Goal: Information Seeking & Learning: Compare options

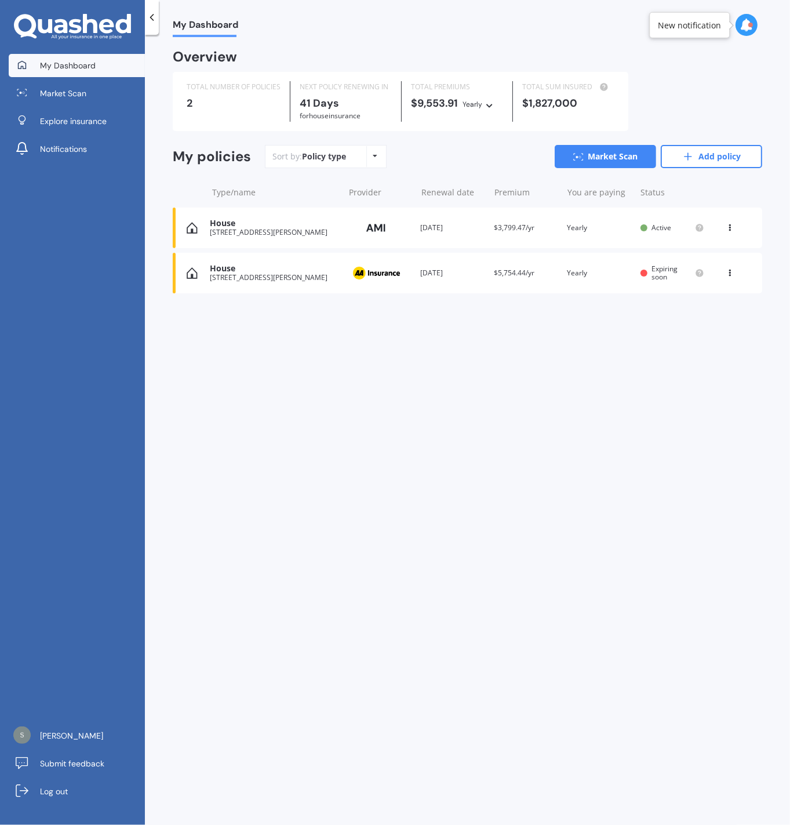
click at [733, 275] on div "View option View policy Delete" at bounding box center [731, 273] width 10 height 12
click at [292, 363] on div "My Dashboard Overview TOTAL NUMBER OF POLICIES 2 NEXT POLICY RENEWING [DATE] fo…" at bounding box center [467, 432] width 645 height 790
click at [734, 273] on icon at bounding box center [730, 270] width 8 height 7
click at [485, 354] on div "My Dashboard Overview TOTAL NUMBER OF POLICIES 2 NEXT POLICY RENEWING [DATE] fo…" at bounding box center [467, 432] width 645 height 790
click at [726, 229] on icon at bounding box center [730, 225] width 8 height 7
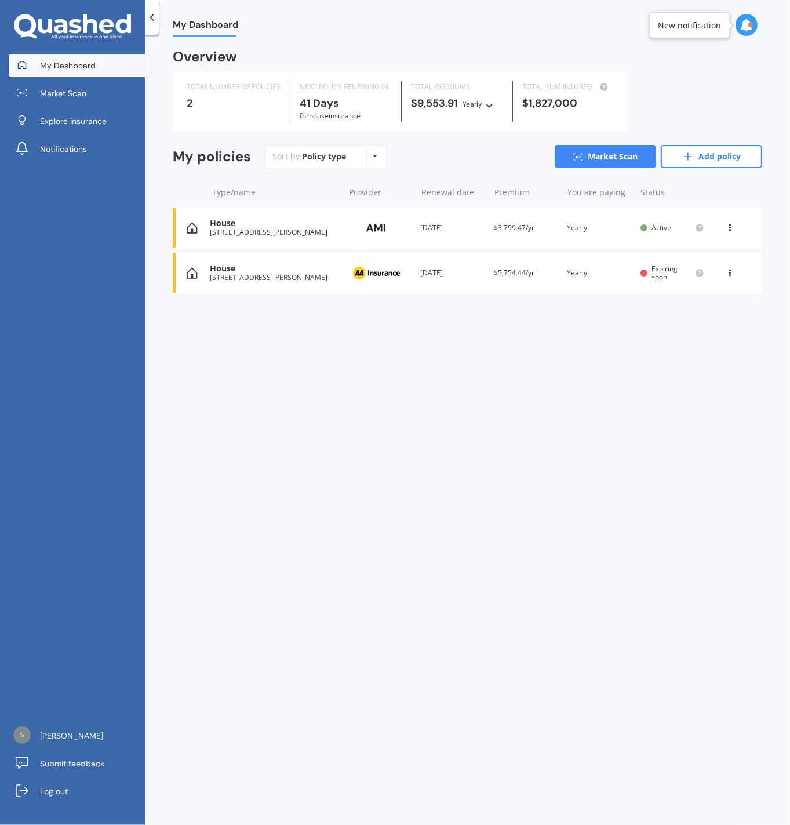
click at [577, 432] on div "My Dashboard Overview TOTAL NUMBER OF POLICIES 2 NEXT POLICY RENEWING [DATE] fo…" at bounding box center [467, 432] width 645 height 790
click at [730, 268] on icon at bounding box center [730, 270] width 8 height 7
click at [712, 321] on div "Delete" at bounding box center [704, 318] width 115 height 23
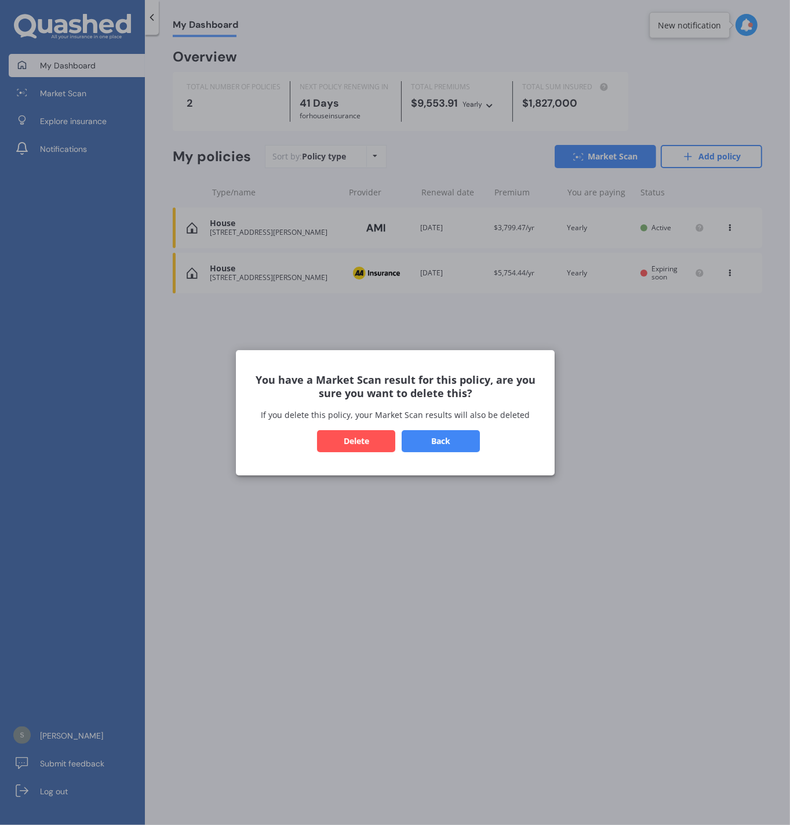
click at [345, 442] on button "Delete" at bounding box center [356, 440] width 78 height 22
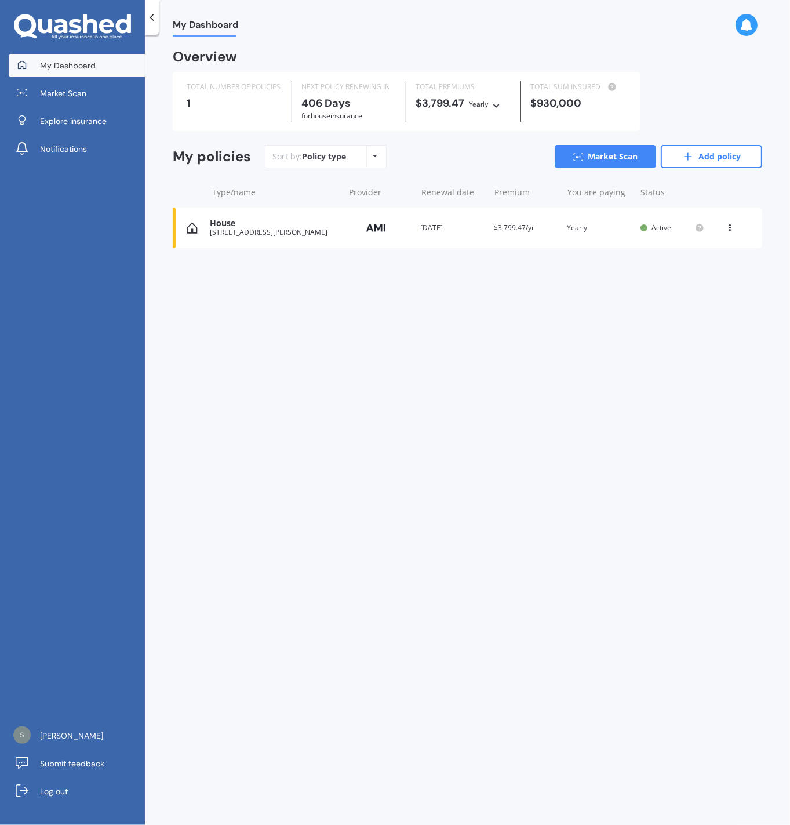
click at [376, 158] on icon at bounding box center [375, 155] width 5 height 7
click at [457, 155] on div "Sort by: Policy type Policy type Alphabetical Date added Renewing next Market S…" at bounding box center [513, 156] width 497 height 23
click at [522, 514] on div "My Dashboard Overview TOTAL NUMBER OF POLICIES 1 NEXT POLICY RENEWING [DATE] fo…" at bounding box center [467, 432] width 645 height 790
click at [26, 303] on div "My Dashboard Market Scan Explore insurance Notifications [PERSON_NAME] New Subm…" at bounding box center [72, 441] width 145 height 775
click at [621, 42] on div "My Dashboard Overview TOTAL NUMBER OF POLICIES 1 NEXT POLICY RENEWING [DATE] fo…" at bounding box center [469, 434] width 648 height 794
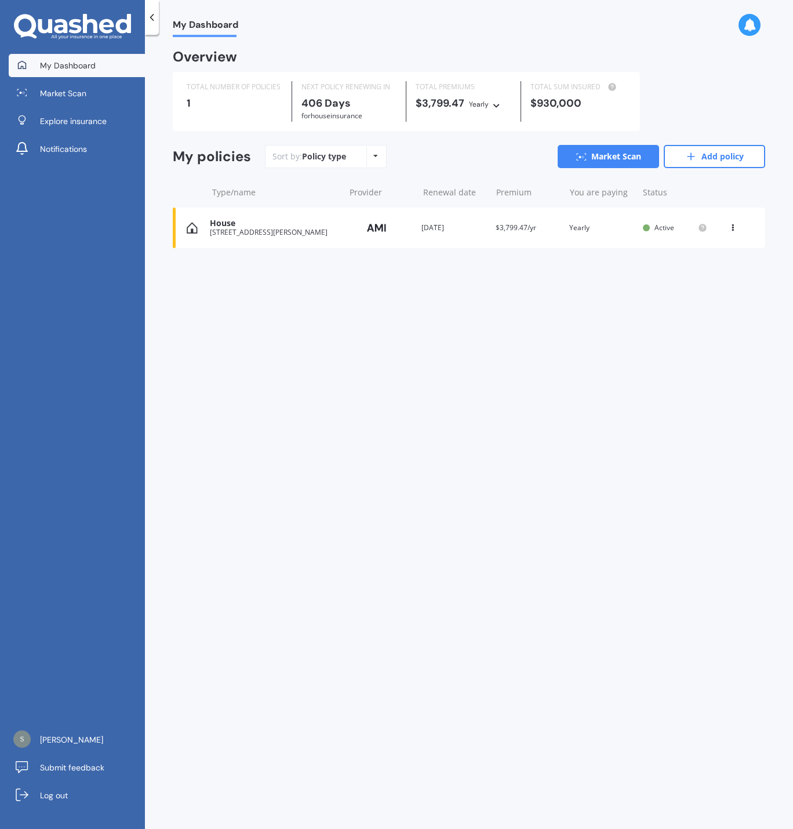
click at [565, 359] on div "My Dashboard Overview TOTAL NUMBER OF POLICIES 1 NEXT POLICY RENEWING [DATE] fo…" at bounding box center [469, 434] width 648 height 794
click at [707, 157] on link "Add policy" at bounding box center [714, 156] width 101 height 23
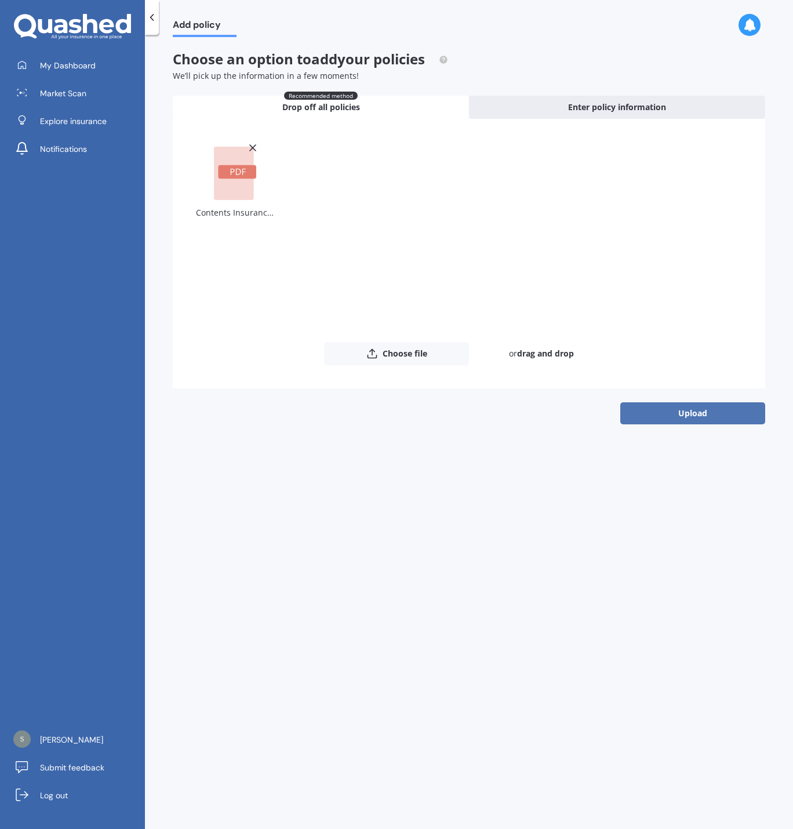
click at [671, 415] on button "Upload" at bounding box center [692, 413] width 145 height 22
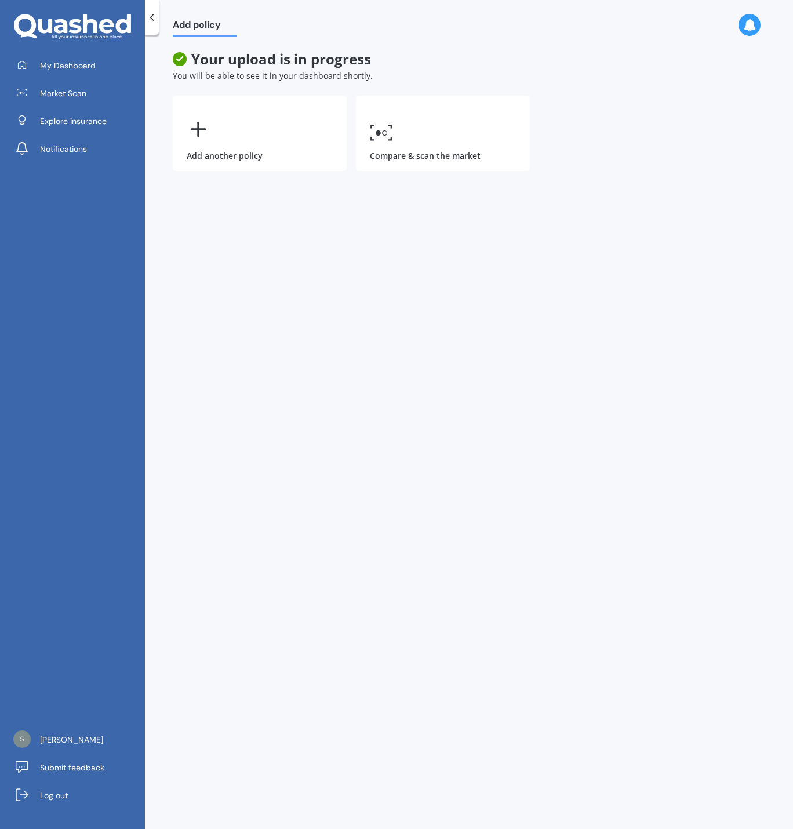
click at [301, 203] on div "Add policy Your upload is in progress You will be able to see it in your dashbo…" at bounding box center [469, 434] width 648 height 794
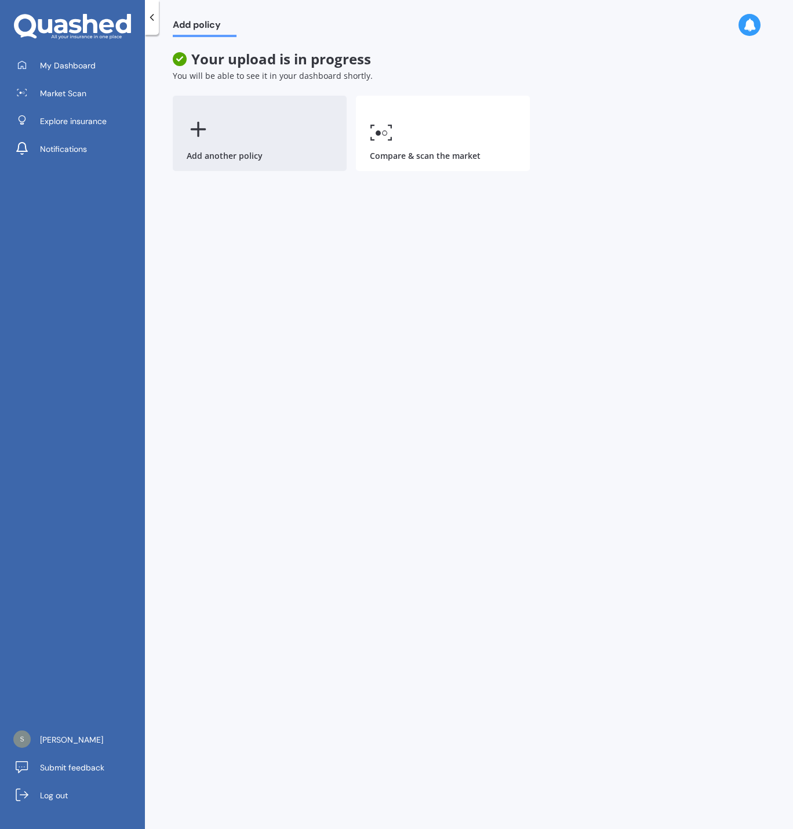
click at [223, 126] on div "Add another policy" at bounding box center [260, 133] width 174 height 75
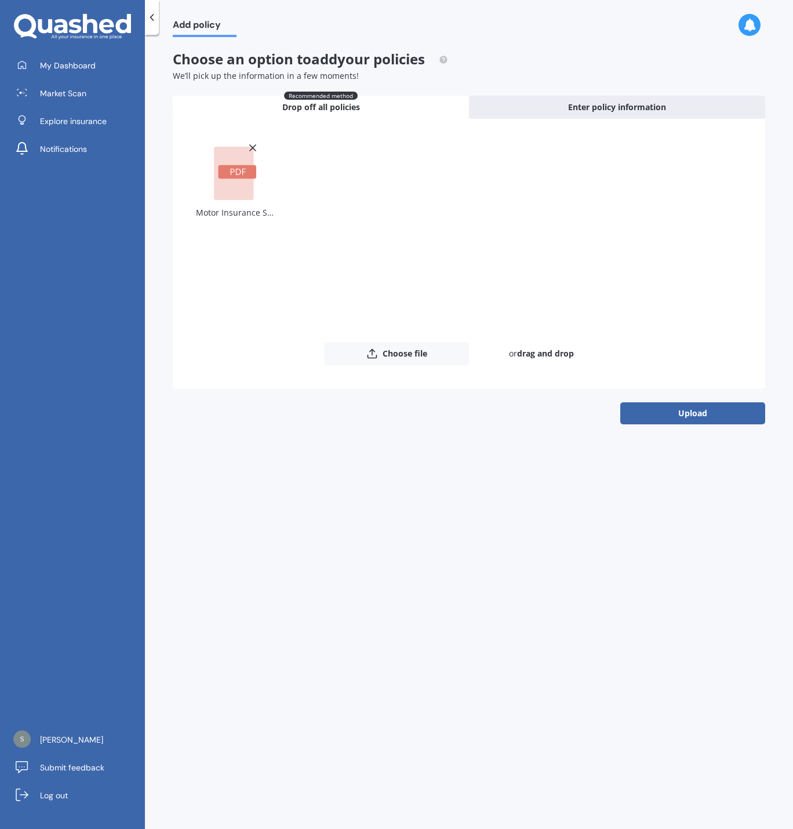
click at [724, 408] on button "Upload" at bounding box center [692, 413] width 145 height 22
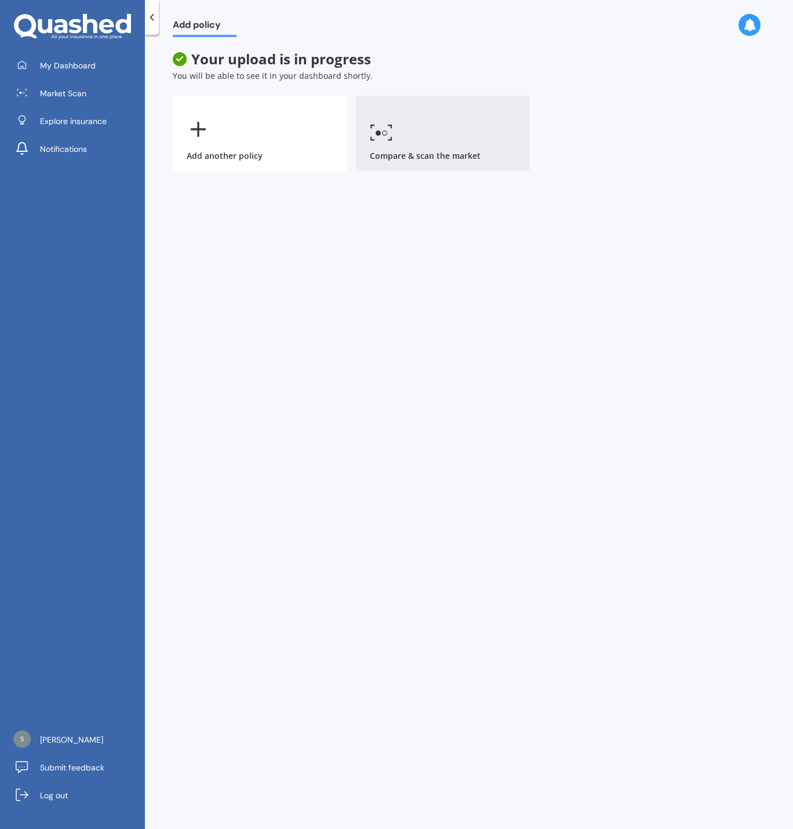
click at [456, 141] on link "Compare & scan the market" at bounding box center [443, 133] width 174 height 75
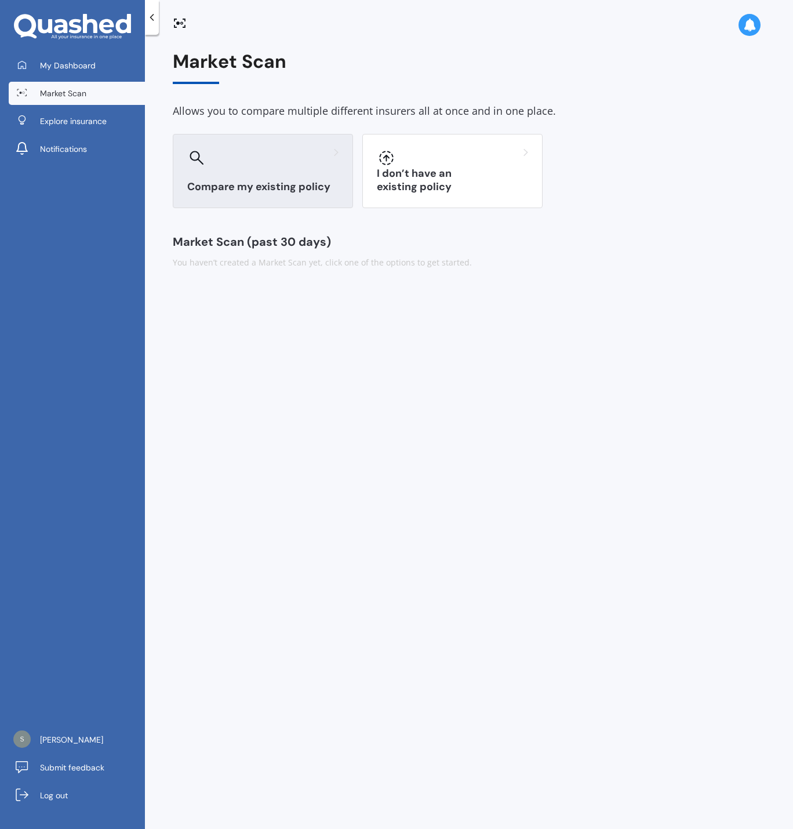
click at [288, 185] on h3 "Compare my existing policy" at bounding box center [262, 186] width 151 height 13
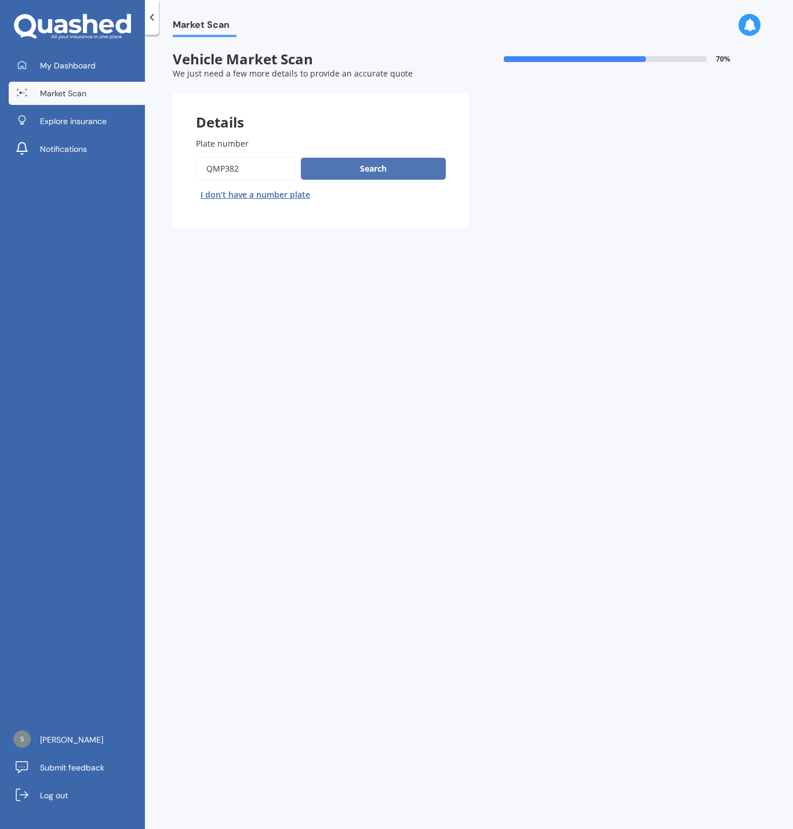
click at [357, 169] on button "Search" at bounding box center [373, 169] width 145 height 22
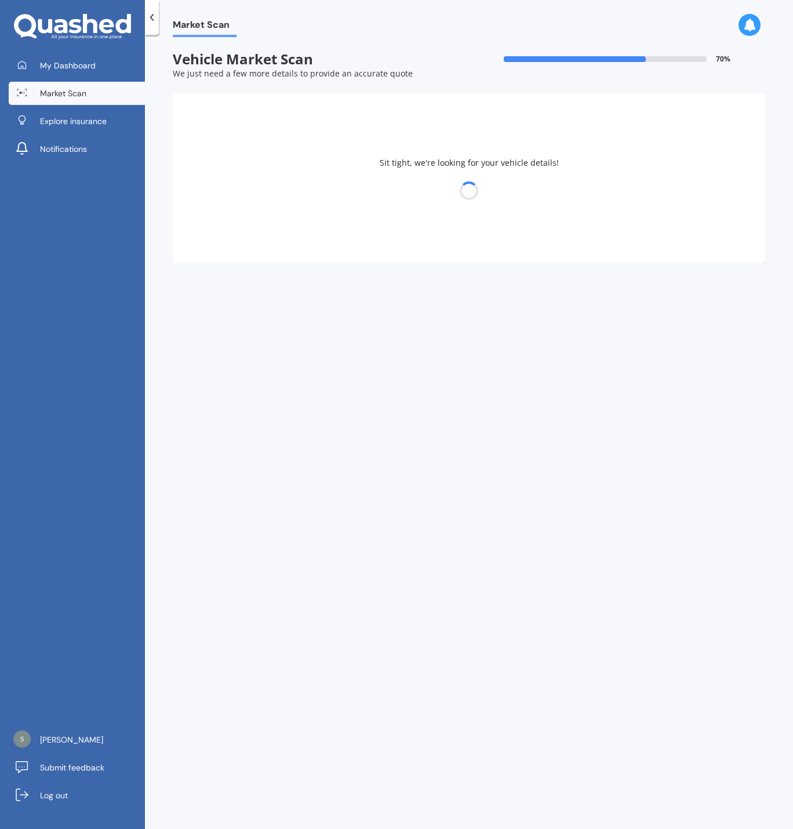
select select "MAZDA"
select select "27"
select select "01"
select select "1979"
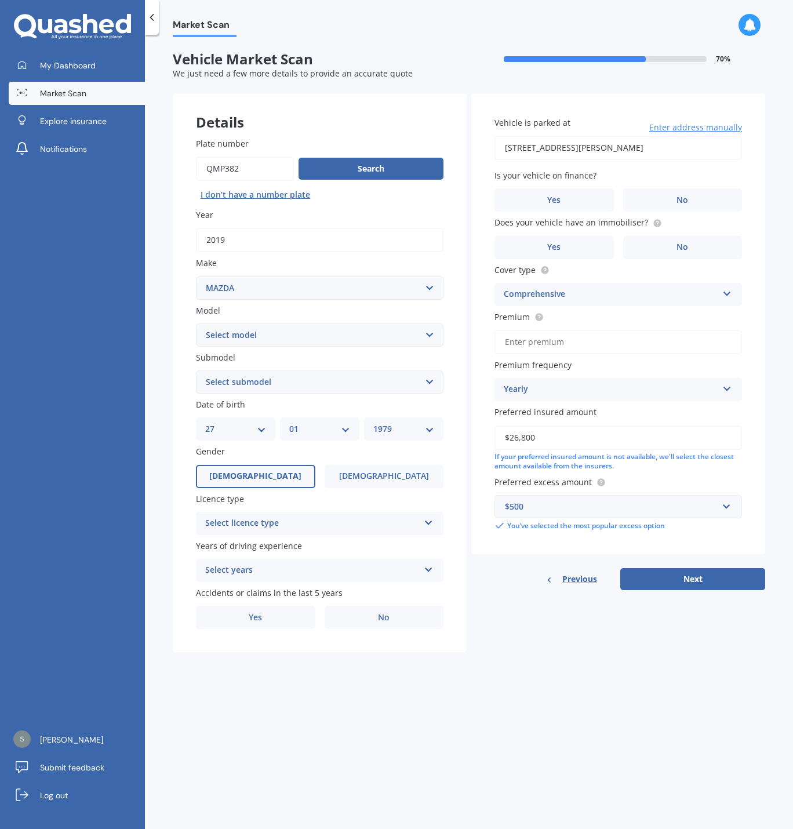
click at [383, 341] on select "Select model 121 2 3 323 323 / Familia 6 626 929 Atenza Autozam Axela AZ3 B2000…" at bounding box center [319, 334] width 247 height 23
select select "CX5"
click at [196, 323] on select "Select model 121 2 3 323 323 / Familia 6 626 929 Atenza Autozam Axela AZ3 B2000…" at bounding box center [319, 334] width 247 height 23
click at [257, 380] on select "Select submodel 2.2 Diesel 2WD XD 2.5S 4WD Diesel Limited 4WD GSX 2.2 Diesel St…" at bounding box center [319, 381] width 247 height 23
select select "AWD LIMITED"
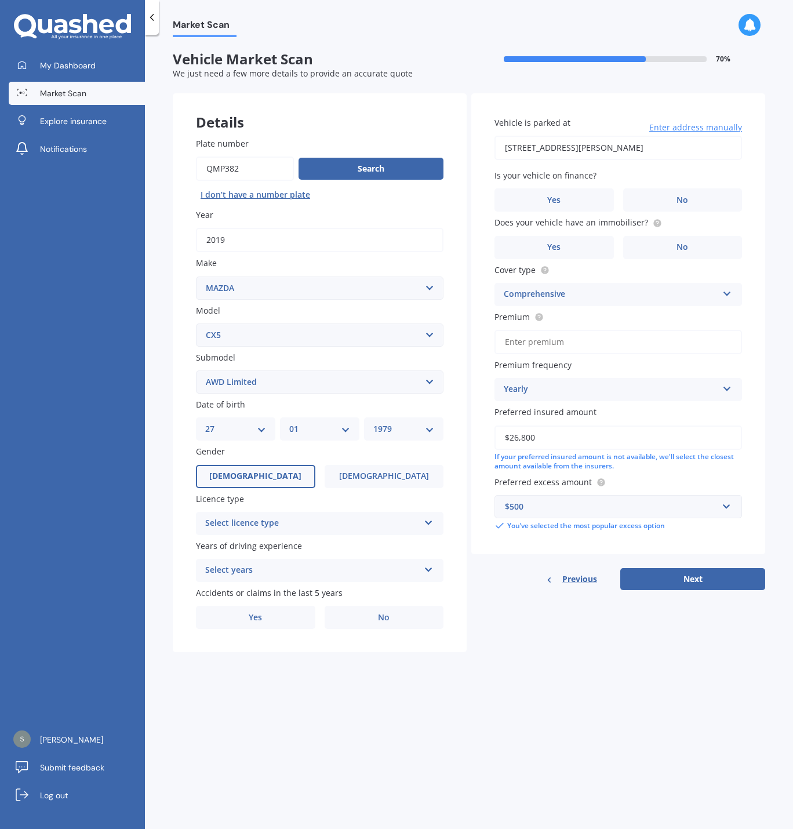
click at [196, 370] on select "Select submodel 2.2 Diesel 2WD XD 2.5S 4WD Diesel Limited 4WD GSX 2.2 Diesel St…" at bounding box center [319, 381] width 247 height 23
click at [128, 558] on div "My Dashboard Market Scan Explore insurance Notifications [PERSON_NAME] New Subm…" at bounding box center [72, 441] width 145 height 775
click at [347, 522] on div "Select licence type" at bounding box center [312, 523] width 214 height 14
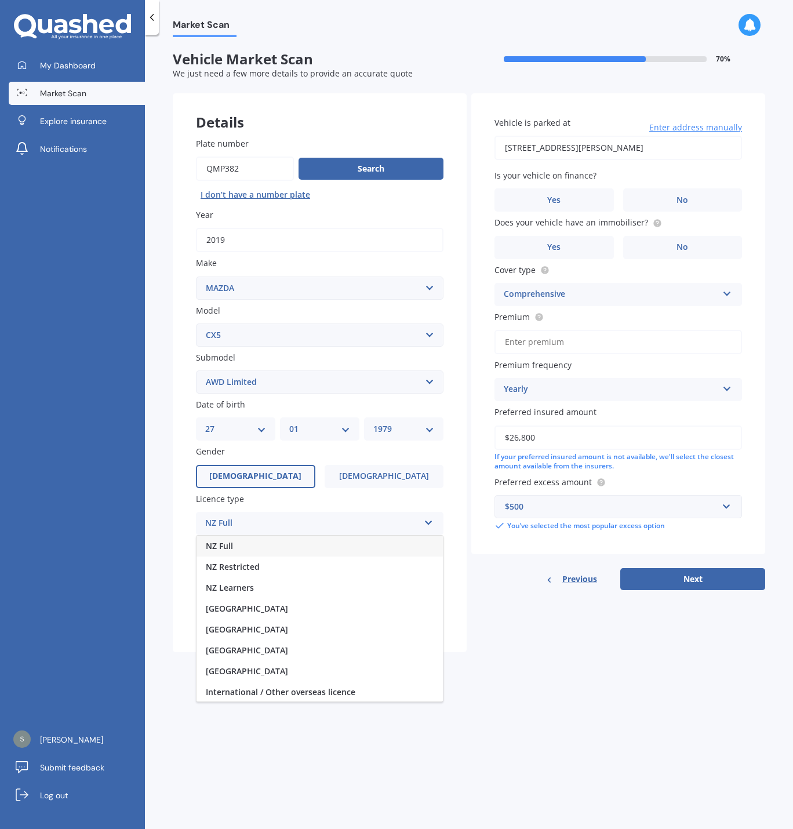
click at [313, 546] on div "NZ Full" at bounding box center [319, 546] width 246 height 21
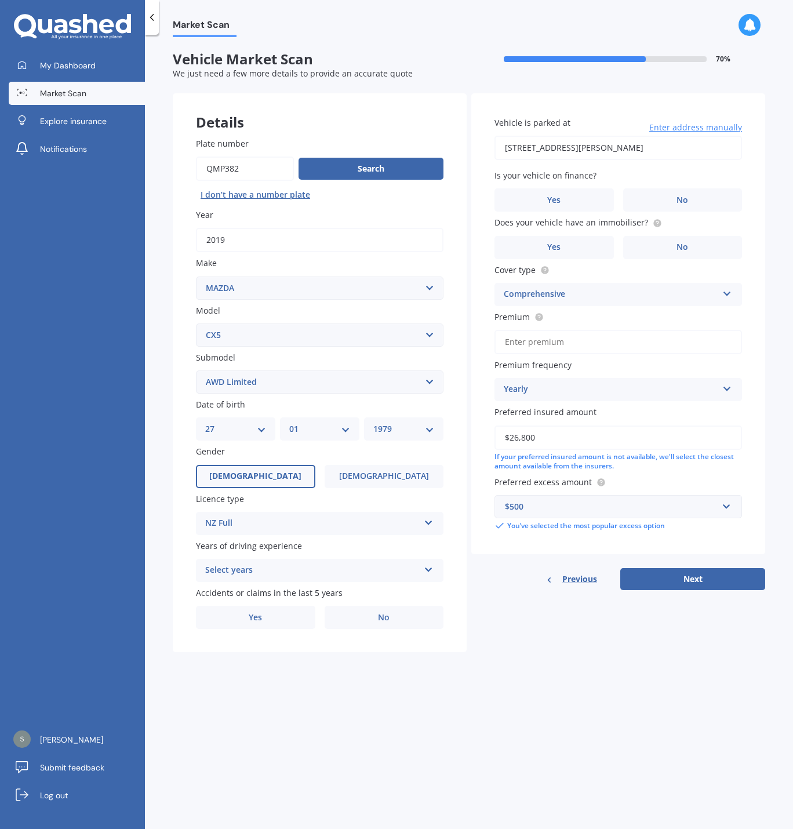
click at [316, 570] on div "Select years" at bounding box center [312, 570] width 214 height 14
click at [304, 591] on div "5 or more years" at bounding box center [319, 592] width 246 height 21
click at [367, 616] on label "No" at bounding box center [384, 617] width 119 height 23
click at [0, 0] on input "No" at bounding box center [0, 0] width 0 height 0
click at [660, 192] on label "No" at bounding box center [682, 199] width 119 height 23
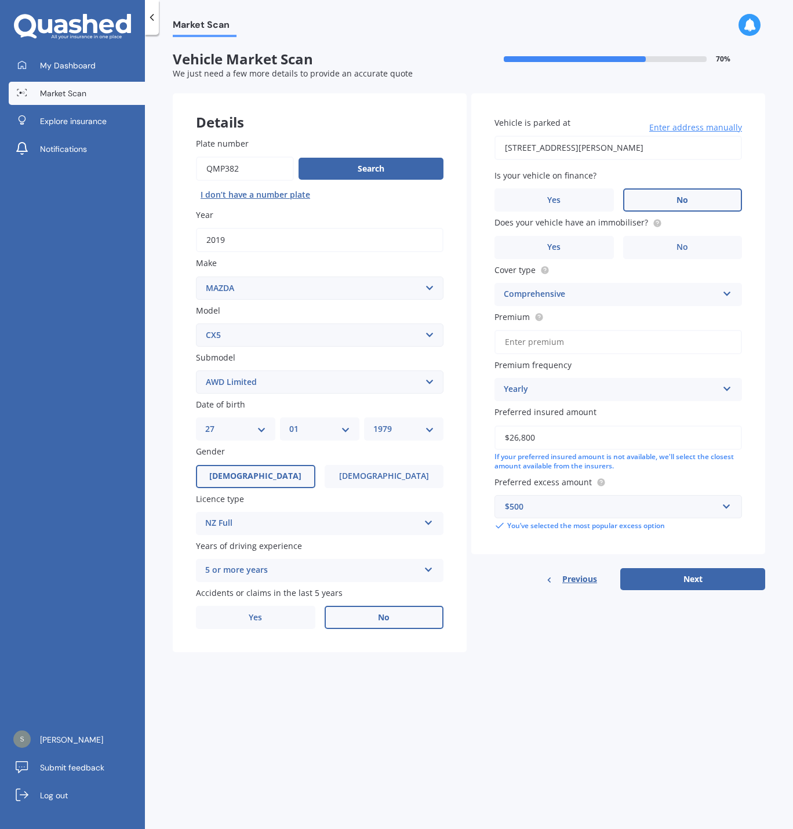
click at [0, 0] on input "No" at bounding box center [0, 0] width 0 height 0
click at [560, 238] on label "Yes" at bounding box center [553, 247] width 119 height 23
click at [0, 0] on input "Yes" at bounding box center [0, 0] width 0 height 0
click at [733, 508] on div "$500 $100 $400 $500 $750 $1,000 $1,500 $2,000" at bounding box center [617, 506] width 247 height 23
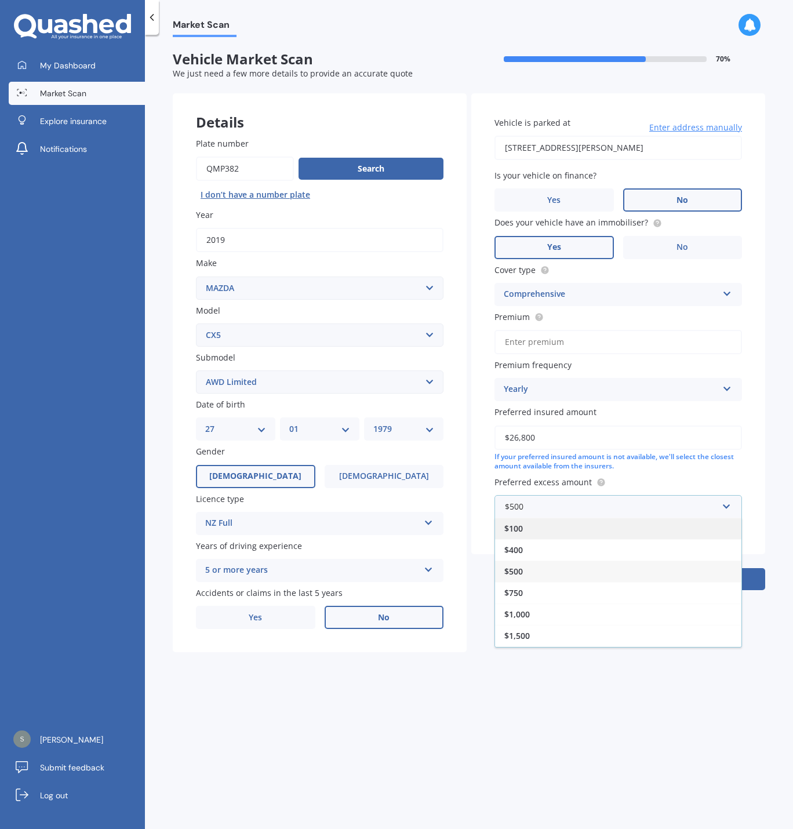
click at [670, 529] on div "$100" at bounding box center [618, 528] width 246 height 21
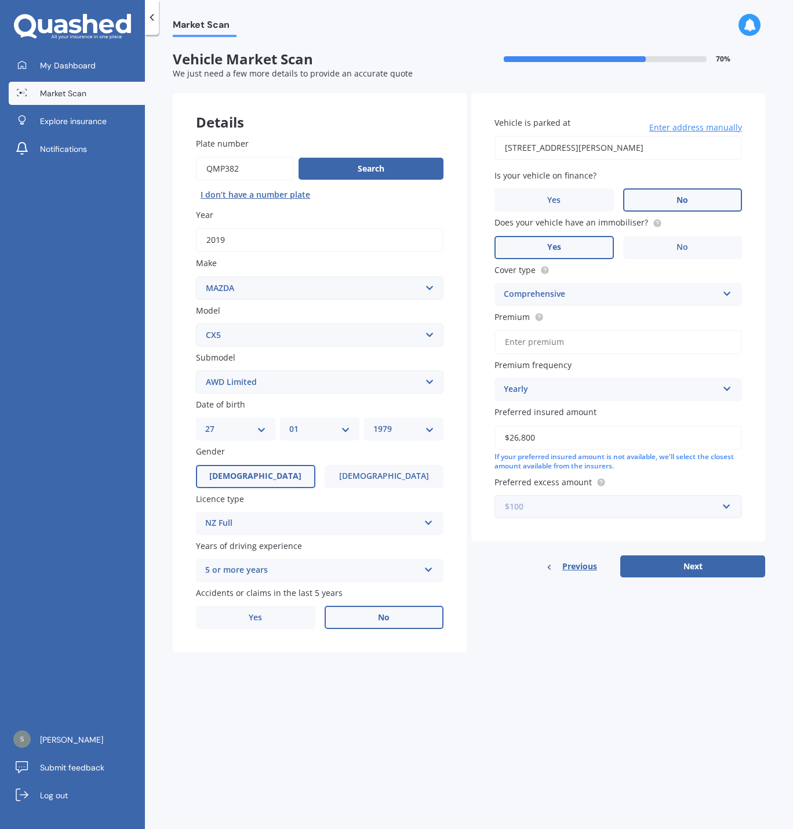
click at [729, 508] on input "text" at bounding box center [614, 507] width 237 height 22
click at [677, 570] on div "$500" at bounding box center [618, 570] width 246 height 21
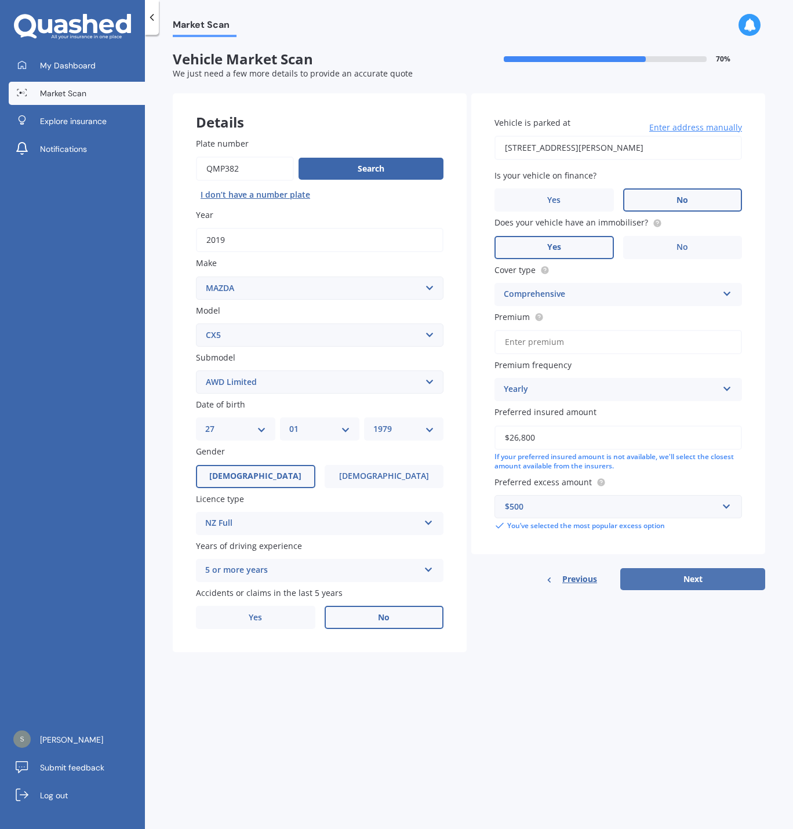
click at [704, 579] on button "Next" at bounding box center [692, 579] width 145 height 22
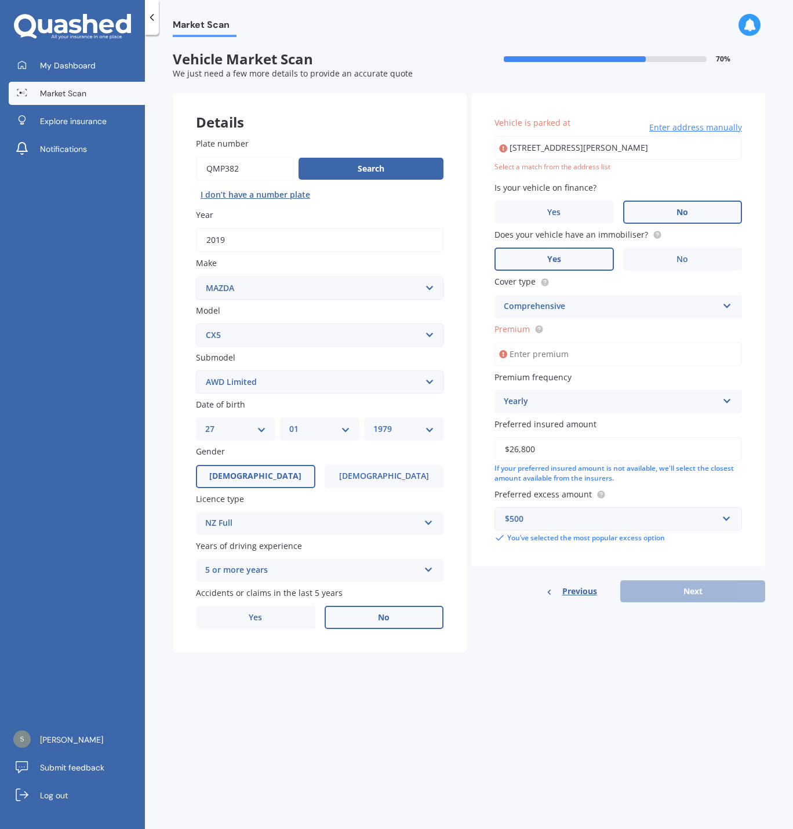
type input "[STREET_ADDRESS][PERSON_NAME]"
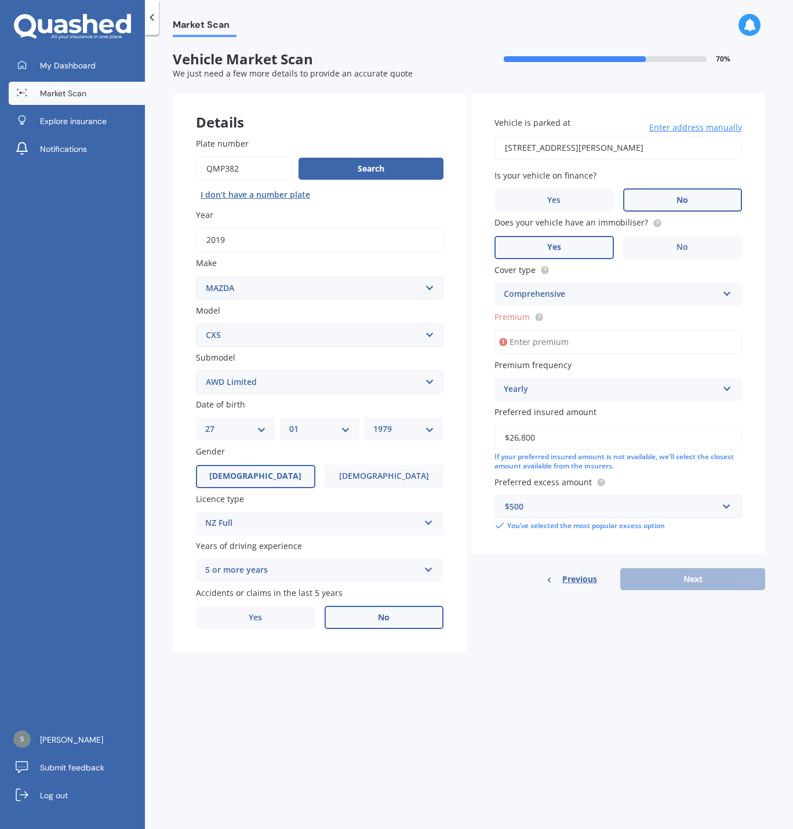
click at [589, 347] on input "Premium" at bounding box center [617, 342] width 247 height 24
click at [503, 343] on icon at bounding box center [503, 342] width 8 height 12
click at [564, 341] on input "Premium" at bounding box center [617, 342] width 247 height 24
click at [609, 345] on input "Premium" at bounding box center [617, 342] width 247 height 24
paste input "$937.80"
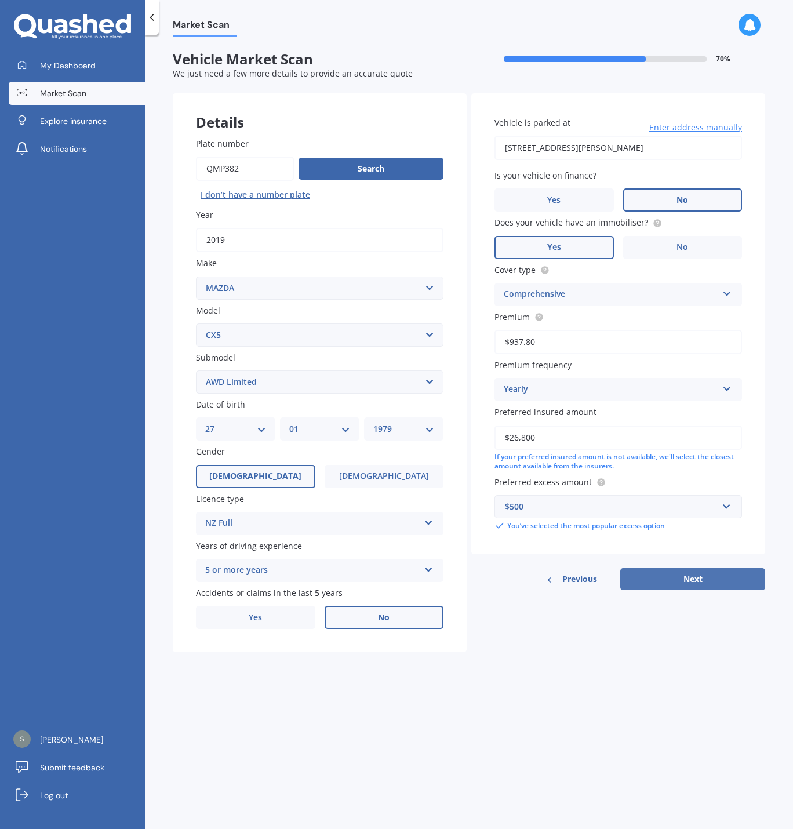
type input "$937.80"
click at [669, 574] on button "Next" at bounding box center [692, 579] width 145 height 22
select select "27"
select select "01"
select select "1979"
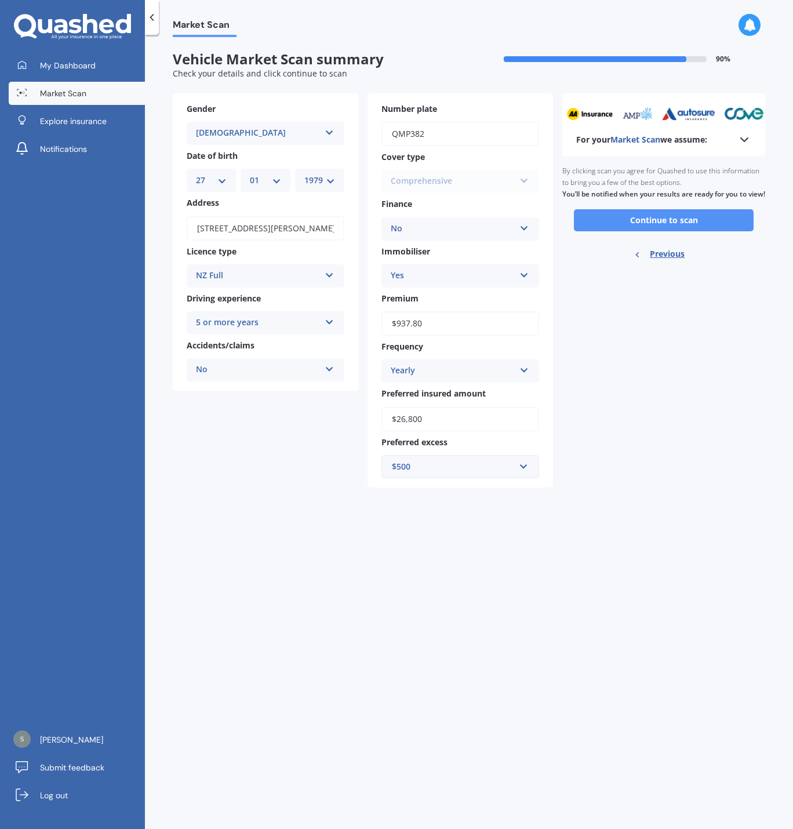
click at [668, 231] on button "Continue to scan" at bounding box center [664, 220] width 180 height 22
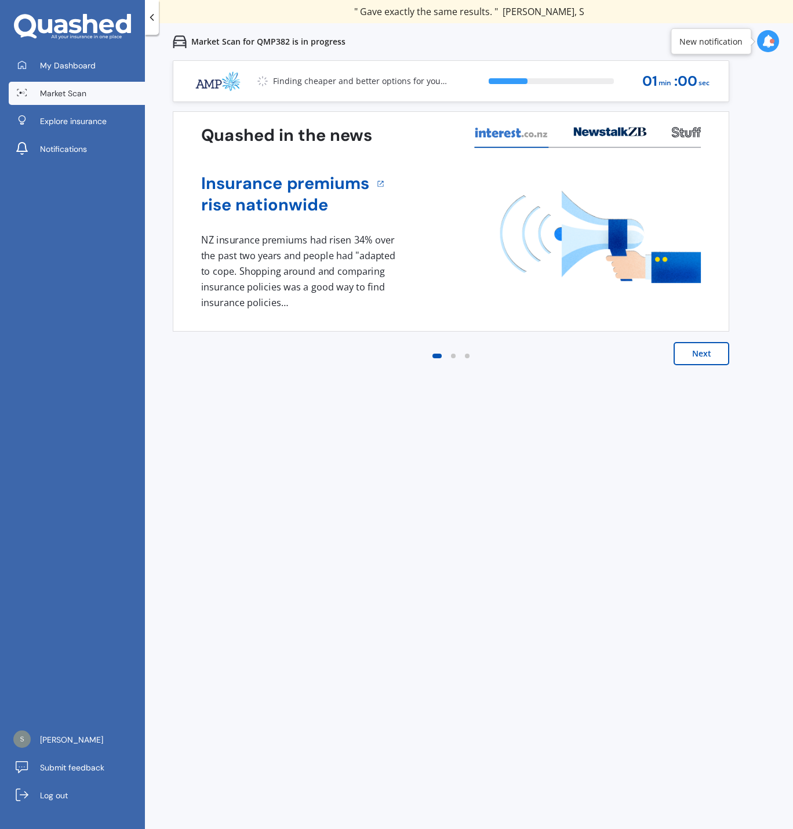
click at [697, 356] on button "Next" at bounding box center [701, 353] width 56 height 23
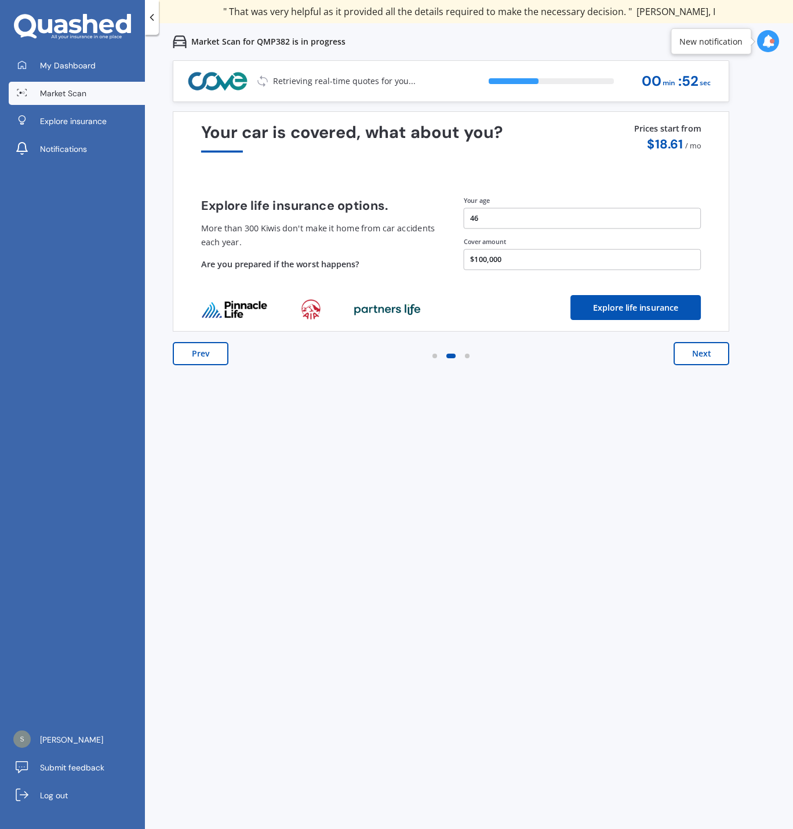
click at [702, 353] on button "Next" at bounding box center [701, 353] width 56 height 23
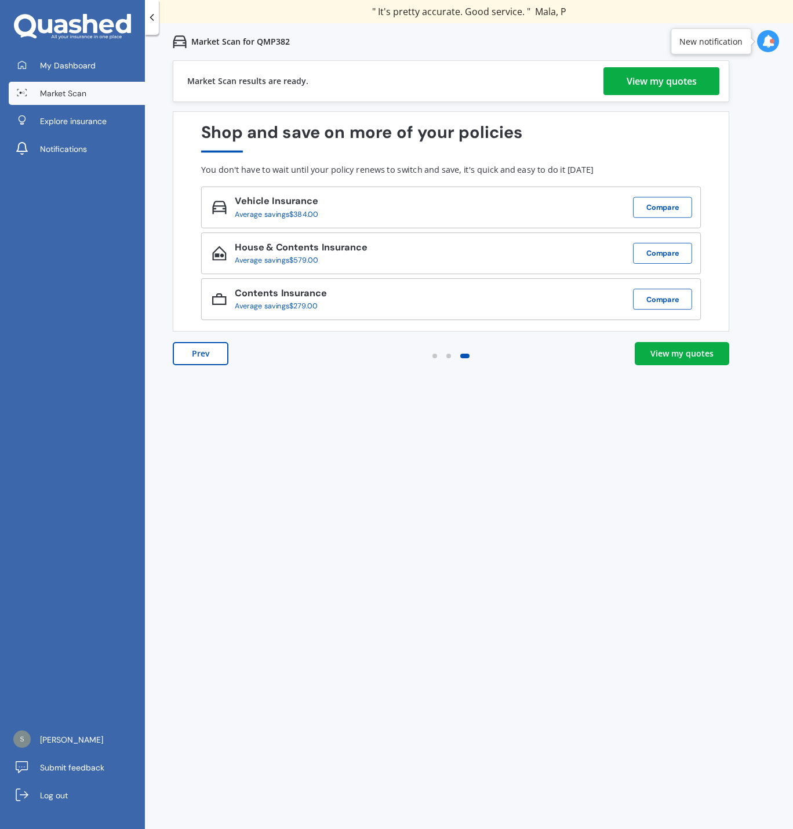
click at [688, 354] on div "View my quotes" at bounding box center [681, 354] width 63 height 12
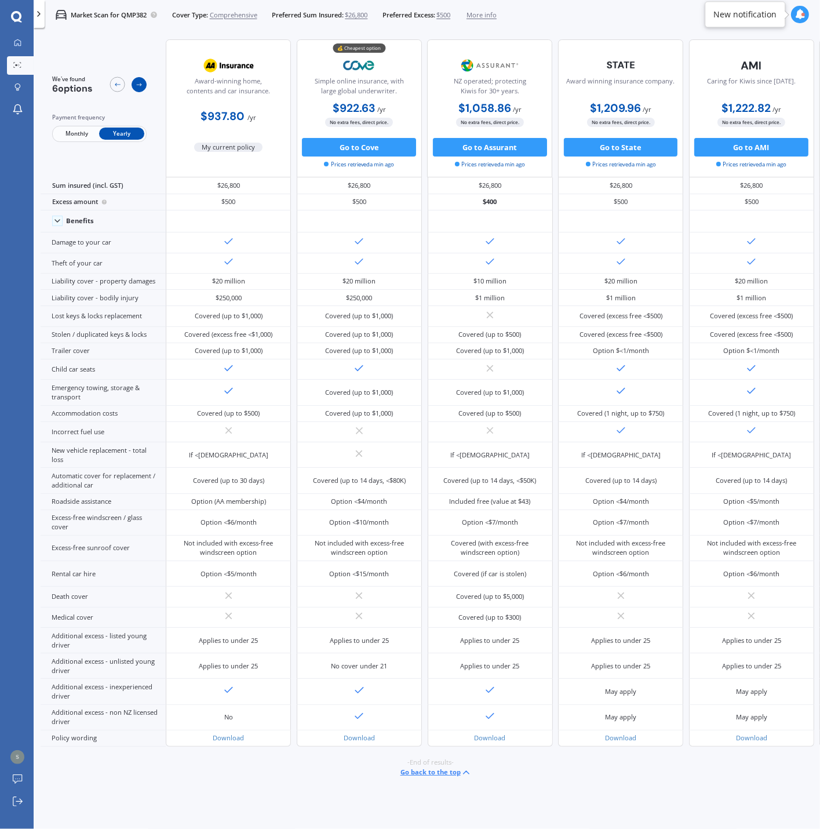
click at [141, 81] on icon at bounding box center [140, 85] width 8 height 8
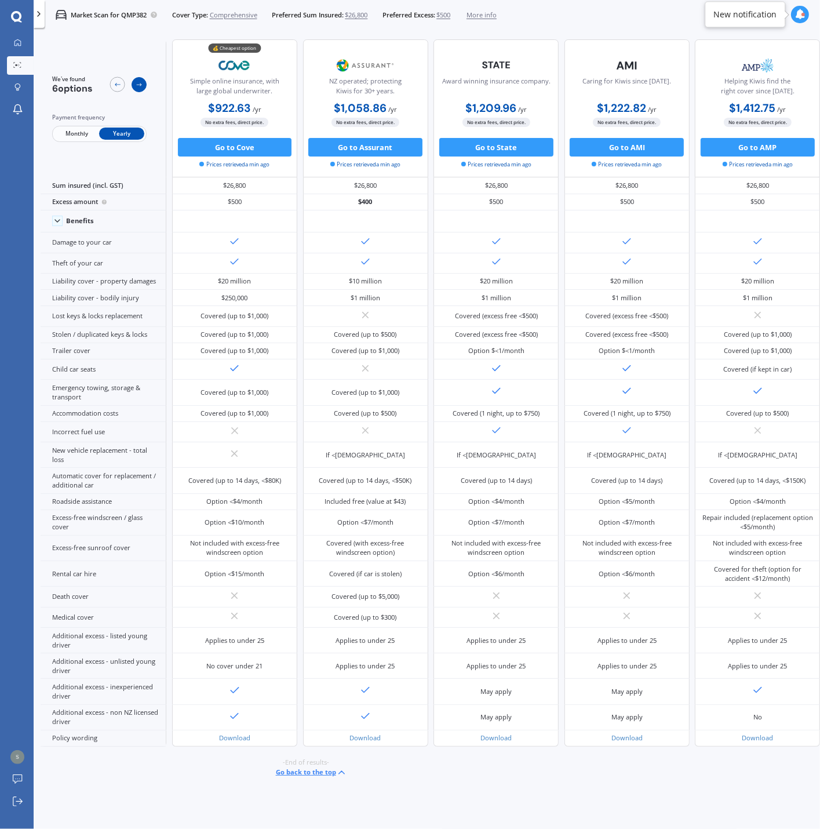
click at [141, 81] on icon at bounding box center [140, 85] width 8 height 8
click at [119, 82] on icon at bounding box center [118, 85] width 8 height 8
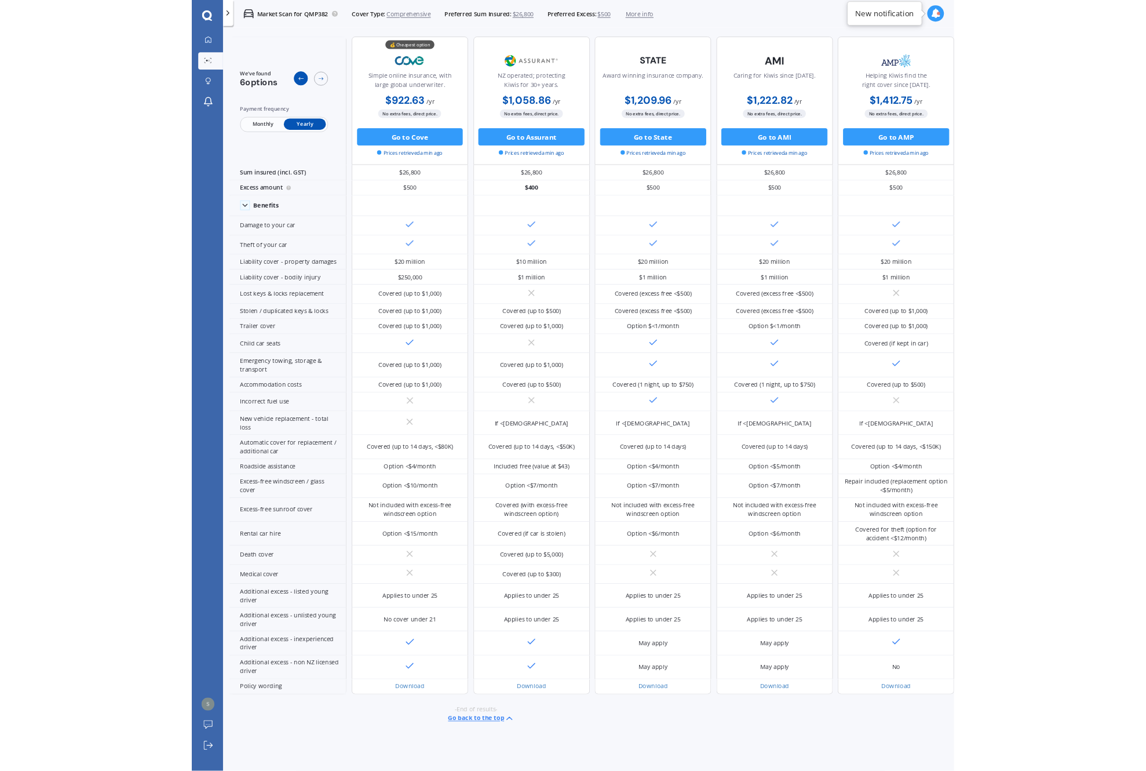
scroll to position [0, 0]
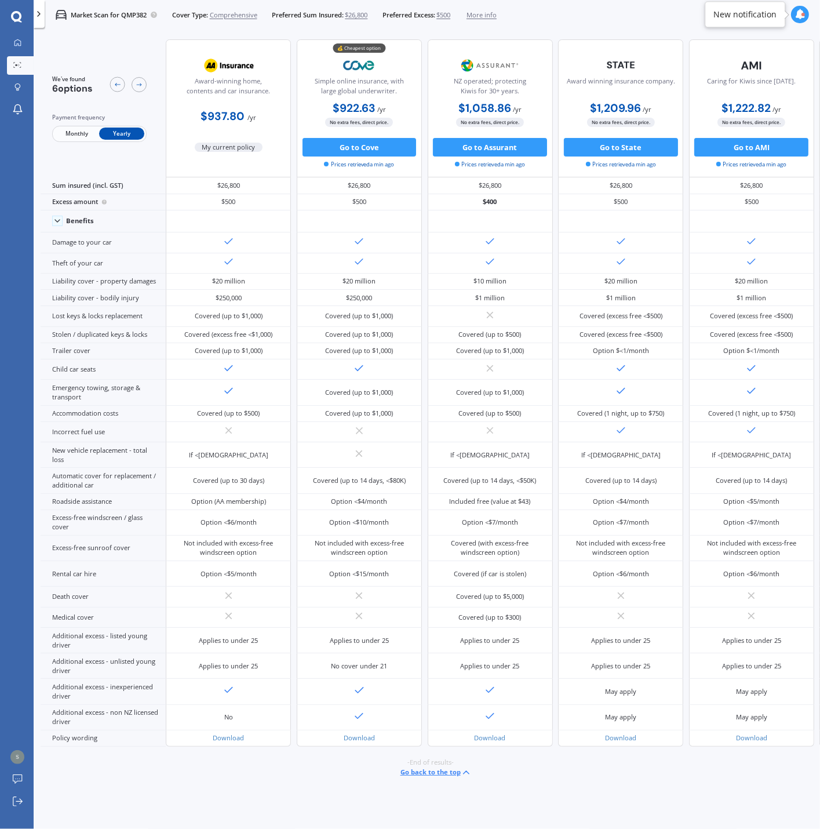
click at [37, 9] on icon at bounding box center [38, 13] width 9 height 9
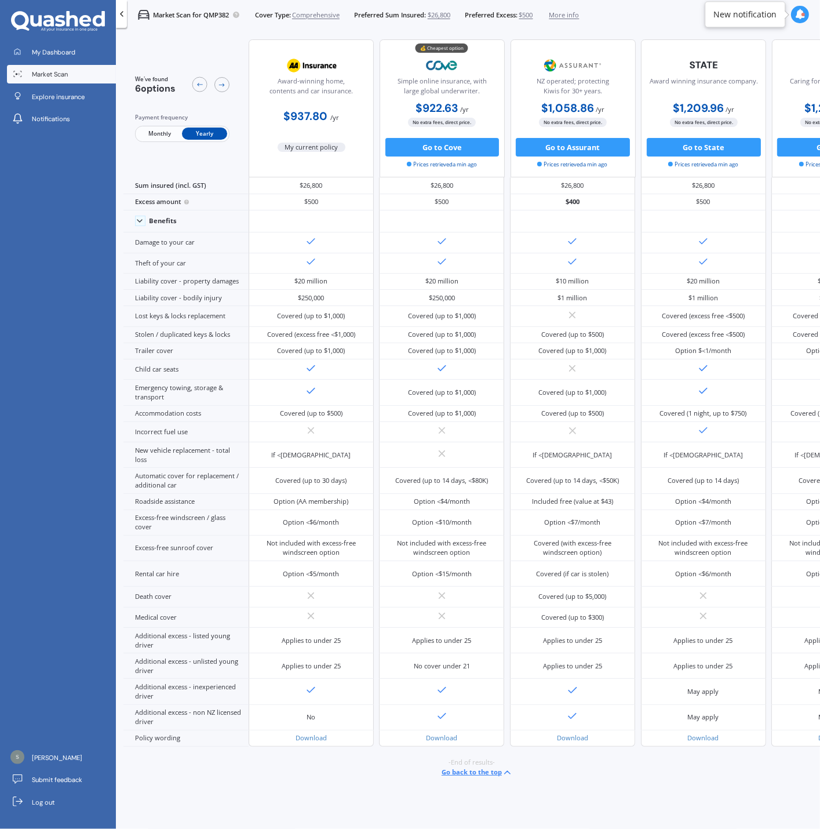
click at [66, 75] on span "Market Scan" at bounding box center [50, 74] width 36 height 9
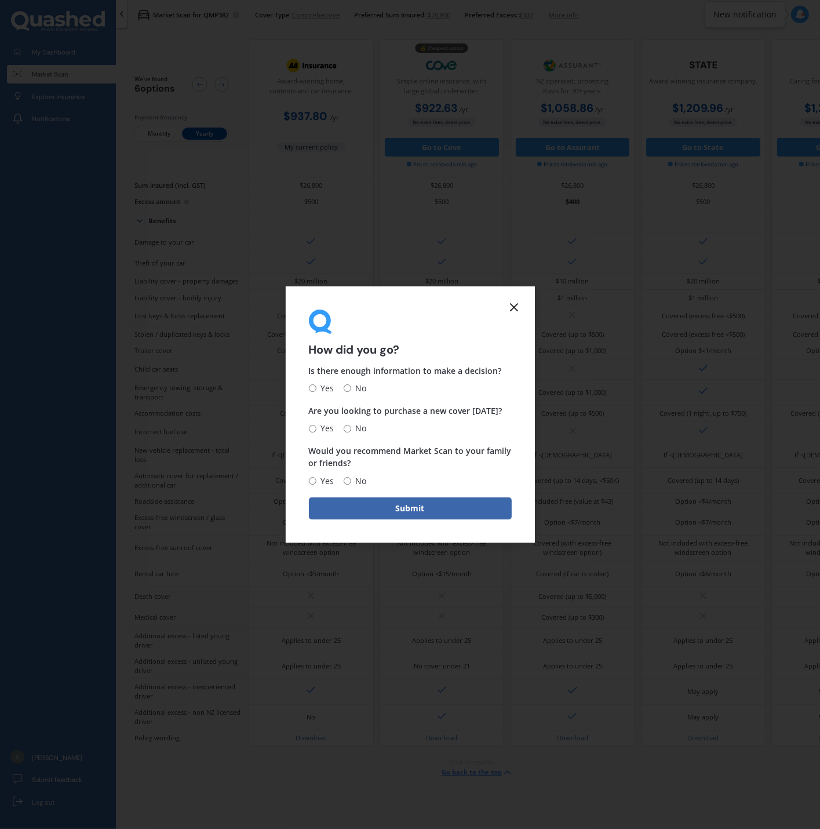
click at [349, 428] on input "No" at bounding box center [348, 429] width 8 height 8
radio input "true"
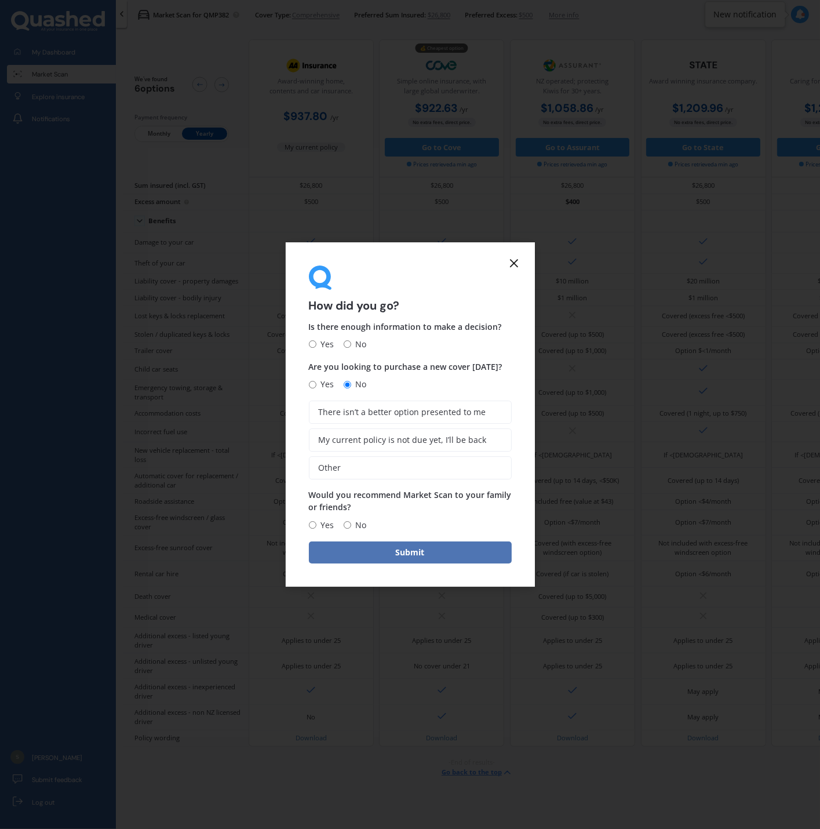
click at [439, 553] on button "Submit" at bounding box center [410, 552] width 203 height 22
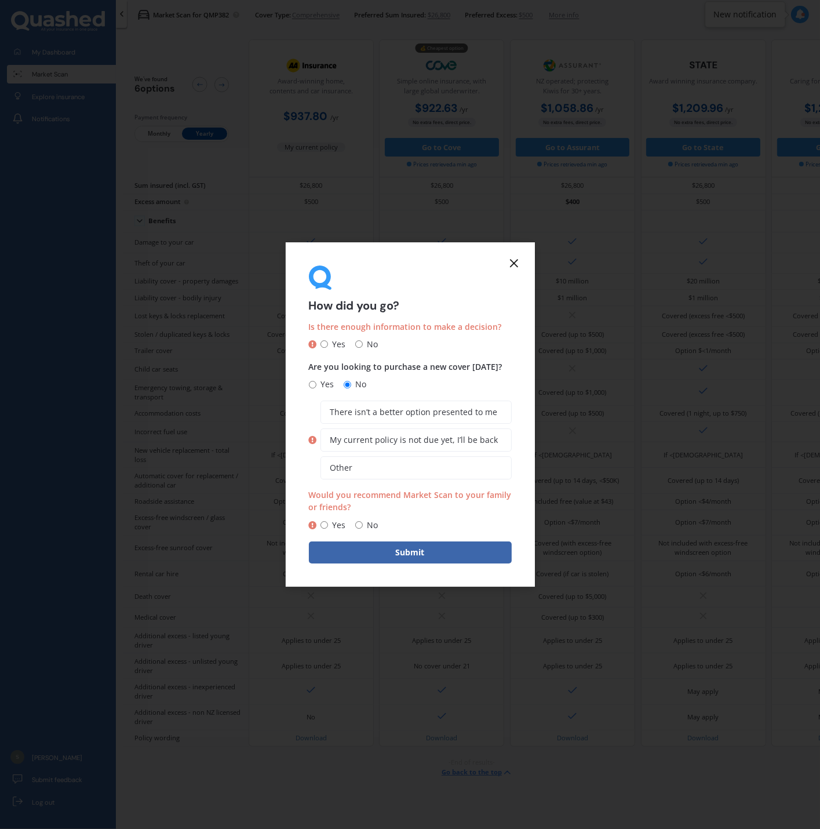
click at [336, 344] on span "Yes" at bounding box center [337, 344] width 18 height 14
click at [328, 344] on input "Yes" at bounding box center [325, 345] width 8 height 8
radio input "true"
click at [409, 439] on span "My current policy is not due yet, I’ll be back" at bounding box center [414, 440] width 168 height 10
click at [0, 0] on input "My current policy is not due yet, I’ll be back" at bounding box center [0, 0] width 0 height 0
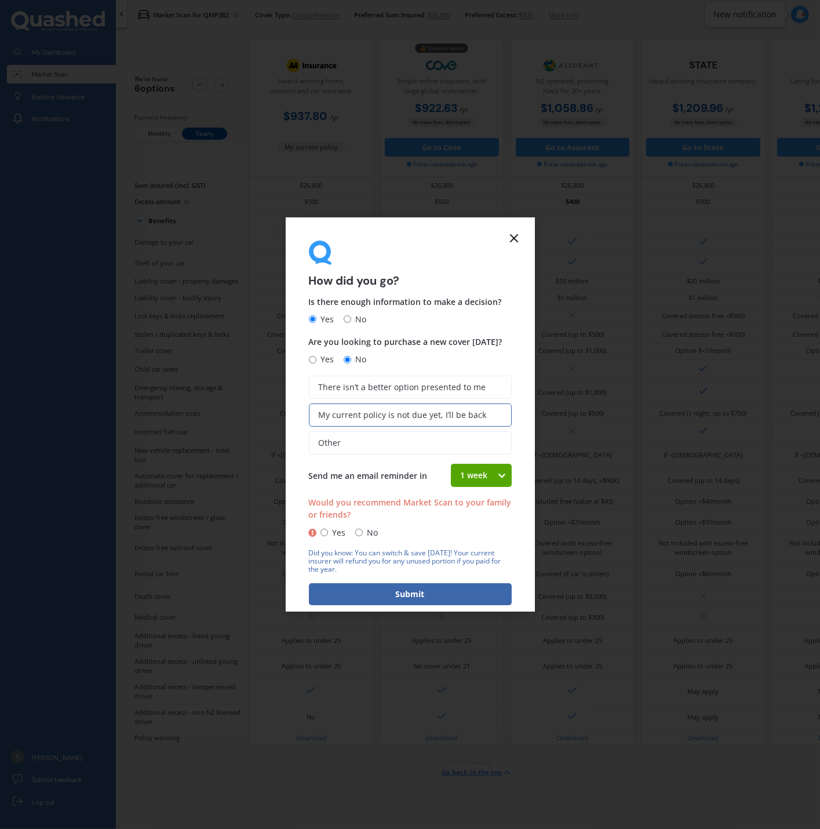
click at [489, 478] on div "1 week" at bounding box center [474, 475] width 46 height 23
click at [374, 465] on div "Send me an email reminder [DATE] 1 week 2 weeks 3 weeks 4 weeks" at bounding box center [410, 475] width 203 height 23
click at [373, 475] on span "Send me an email reminder in" at bounding box center [368, 475] width 119 height 11
click at [508, 231] on icon at bounding box center [514, 238] width 14 height 14
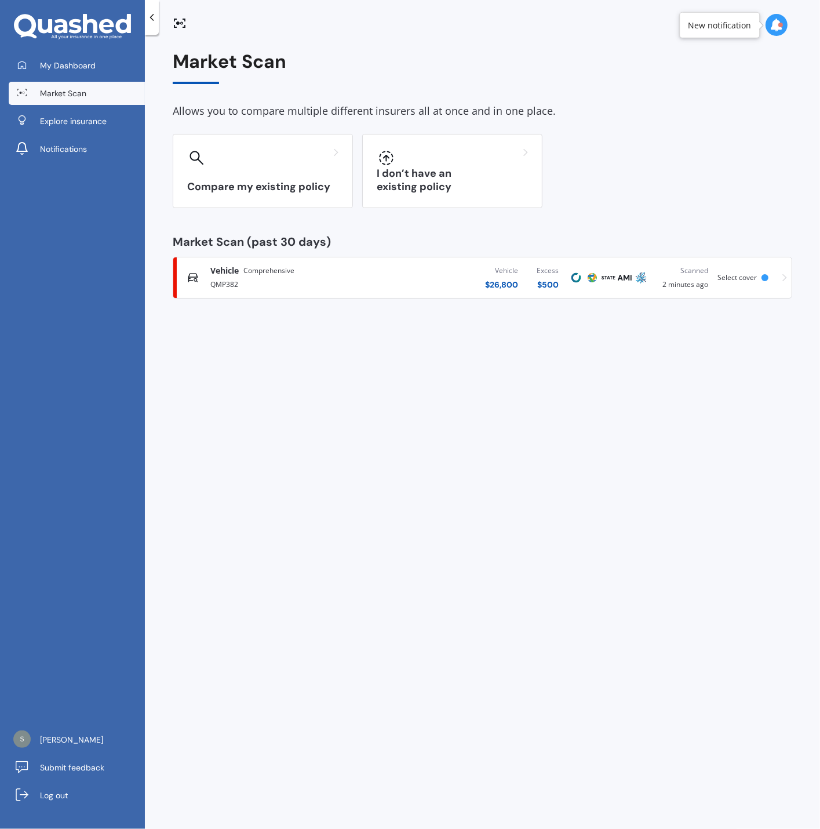
click at [94, 96] on link "Market Scan" at bounding box center [77, 93] width 136 height 23
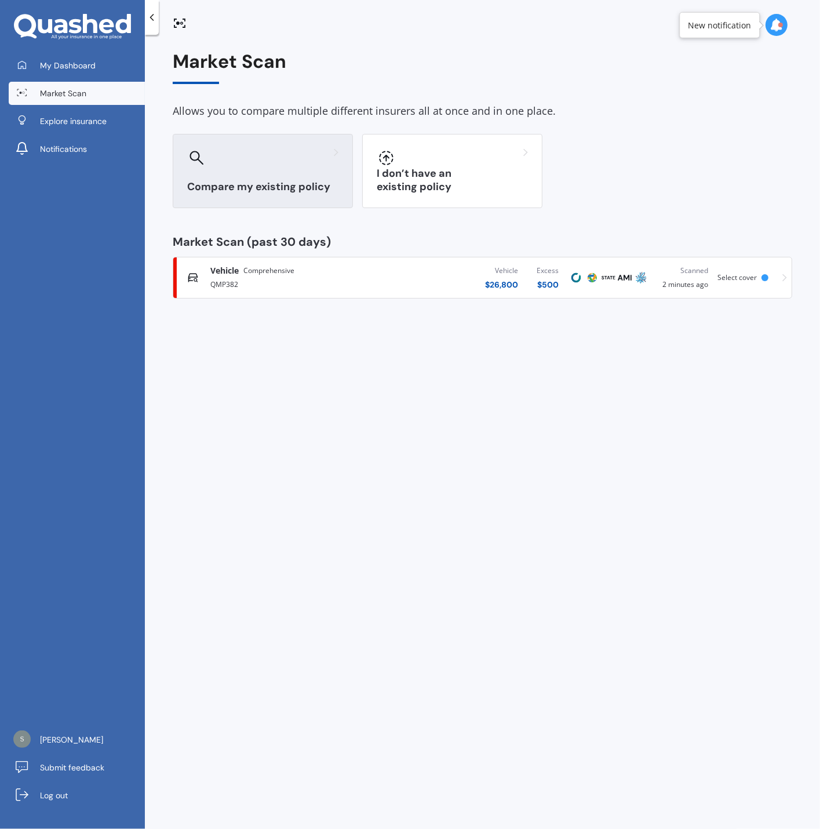
click at [246, 169] on div "Compare my existing policy" at bounding box center [263, 171] width 180 height 74
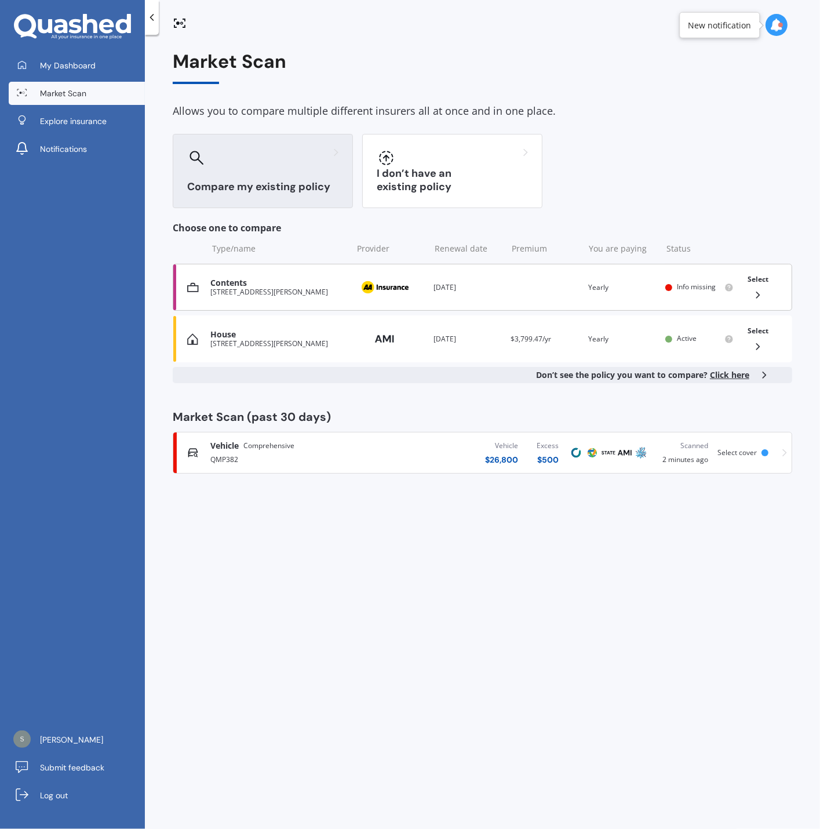
click at [282, 288] on div "[STREET_ADDRESS][PERSON_NAME]" at bounding box center [278, 292] width 136 height 8
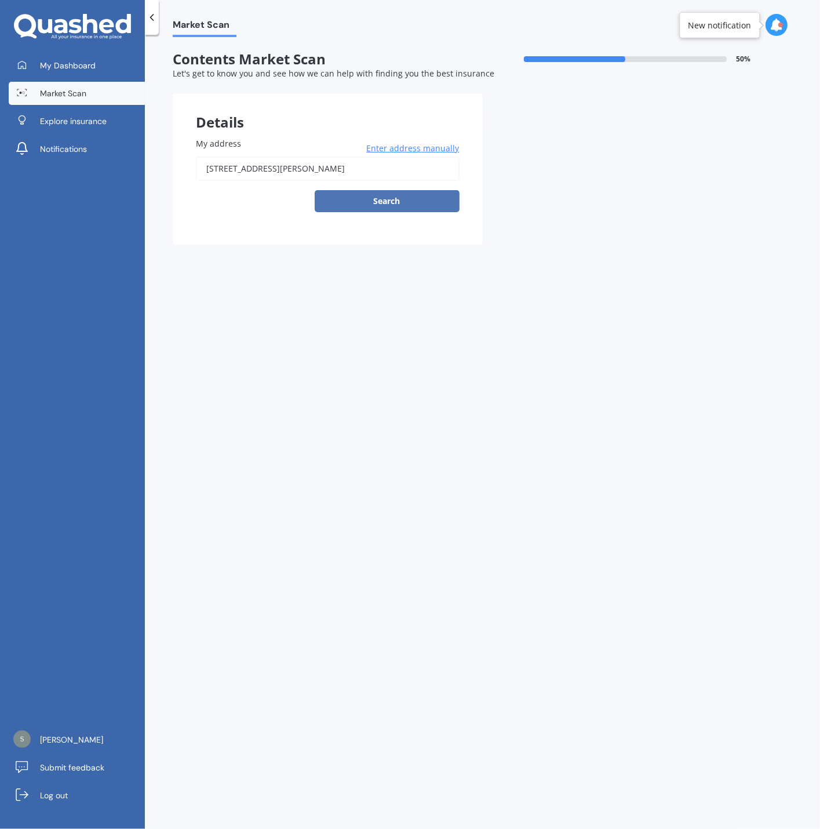
click at [403, 199] on button "Search" at bounding box center [387, 201] width 145 height 22
type input "[STREET_ADDRESS][PERSON_NAME]"
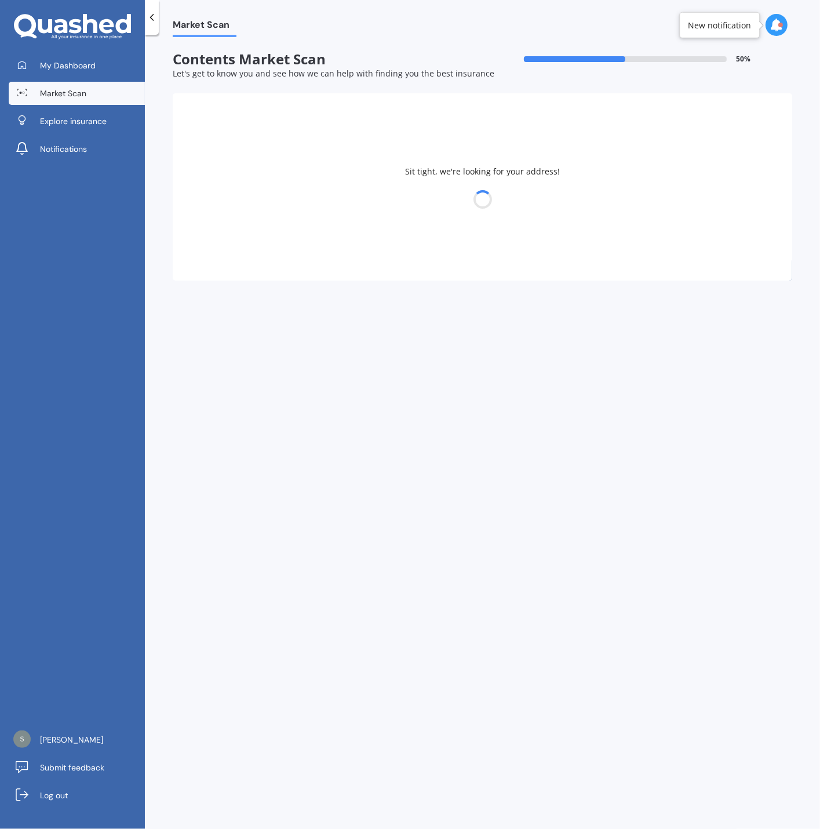
select select "27"
select select "01"
select select "1979"
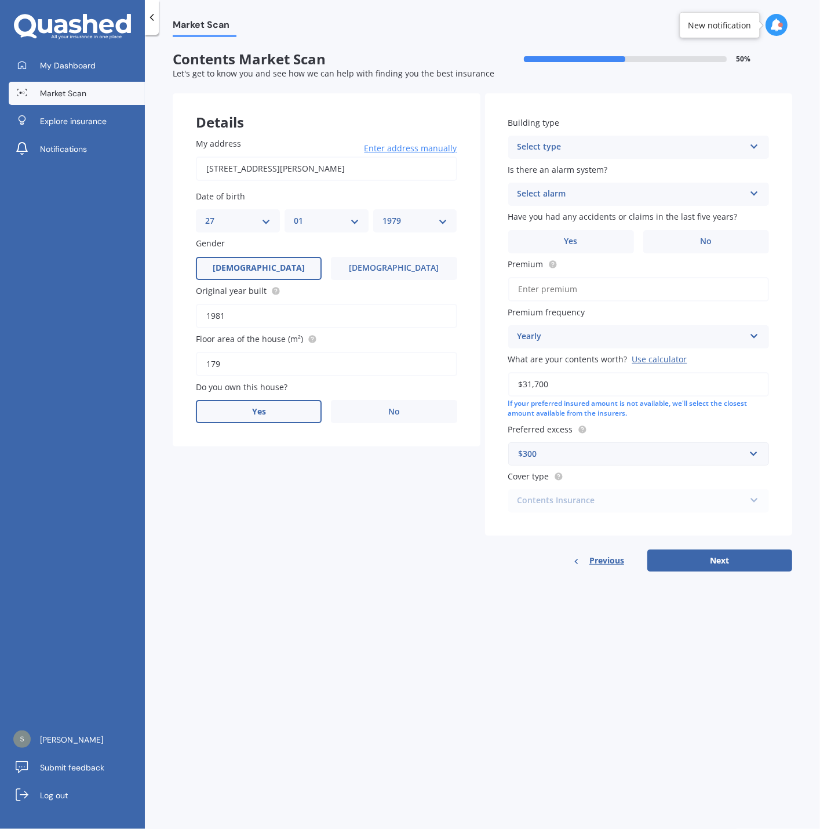
click at [281, 415] on label "Yes" at bounding box center [259, 411] width 126 height 23
click at [0, 0] on input "Yes" at bounding box center [0, 0] width 0 height 0
click at [310, 456] on div "Select occupant" at bounding box center [319, 459] width 228 height 14
click at [295, 479] on div "Owner" at bounding box center [326, 481] width 260 height 21
click at [294, 505] on div "Select type" at bounding box center [319, 506] width 228 height 14
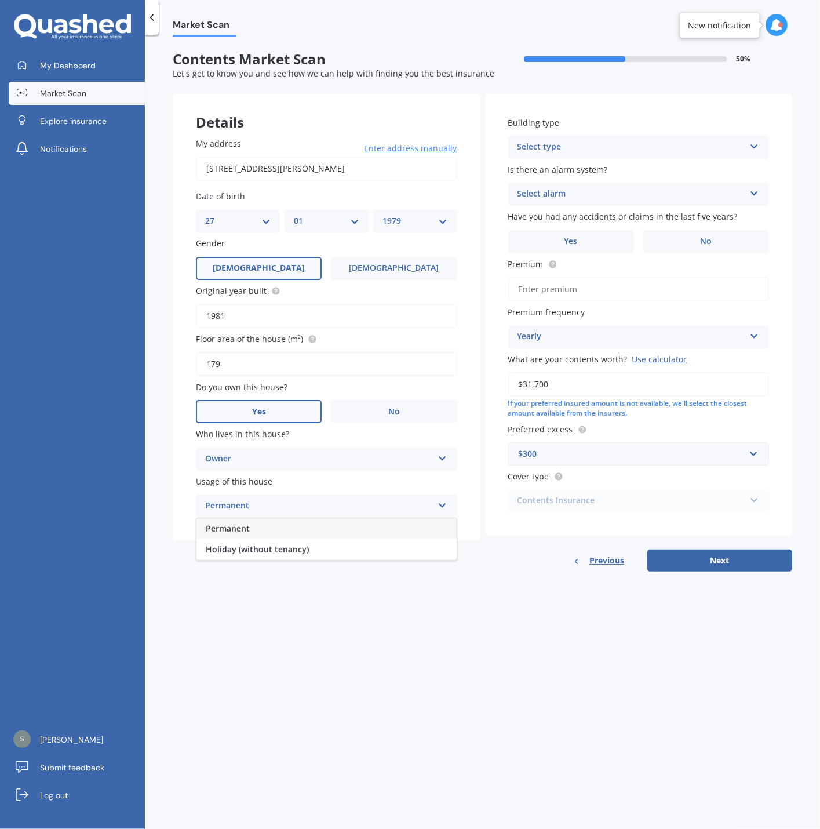
click at [287, 536] on div "Permanent" at bounding box center [326, 528] width 260 height 21
click at [659, 143] on div "Select type" at bounding box center [632, 147] width 228 height 14
click at [612, 169] on div "Freestanding" at bounding box center [639, 169] width 260 height 21
click at [614, 190] on div "Select alarm" at bounding box center [632, 194] width 228 height 14
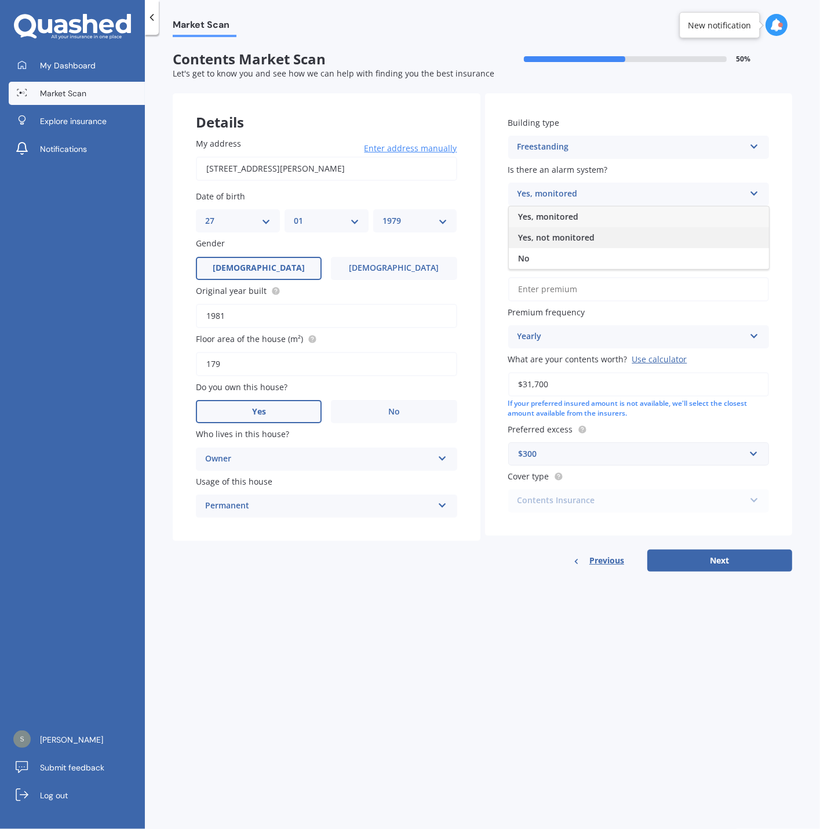
click at [606, 245] on div "Yes, not monitored" at bounding box center [639, 237] width 260 height 21
click at [712, 239] on span "No" at bounding box center [706, 241] width 12 height 10
click at [0, 0] on input "No" at bounding box center [0, 0] width 0 height 0
click at [599, 294] on input "Premium" at bounding box center [638, 289] width 261 height 24
click at [631, 296] on input "Premium" at bounding box center [638, 289] width 261 height 24
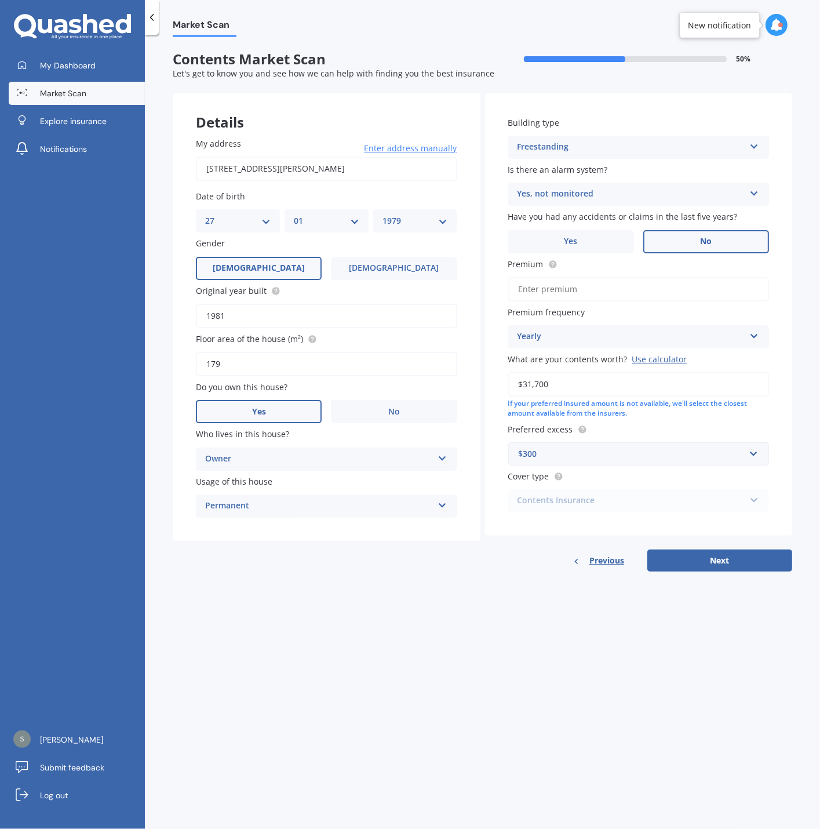
paste input "$725.21"
type input "$725.21"
click at [610, 336] on div "Yearly" at bounding box center [632, 337] width 228 height 14
click at [591, 354] on div "Yearly" at bounding box center [639, 359] width 260 height 21
click at [480, 662] on div "Market Scan Contents Market Scan 50 % Let's get to know you and see how we can …" at bounding box center [482, 434] width 675 height 794
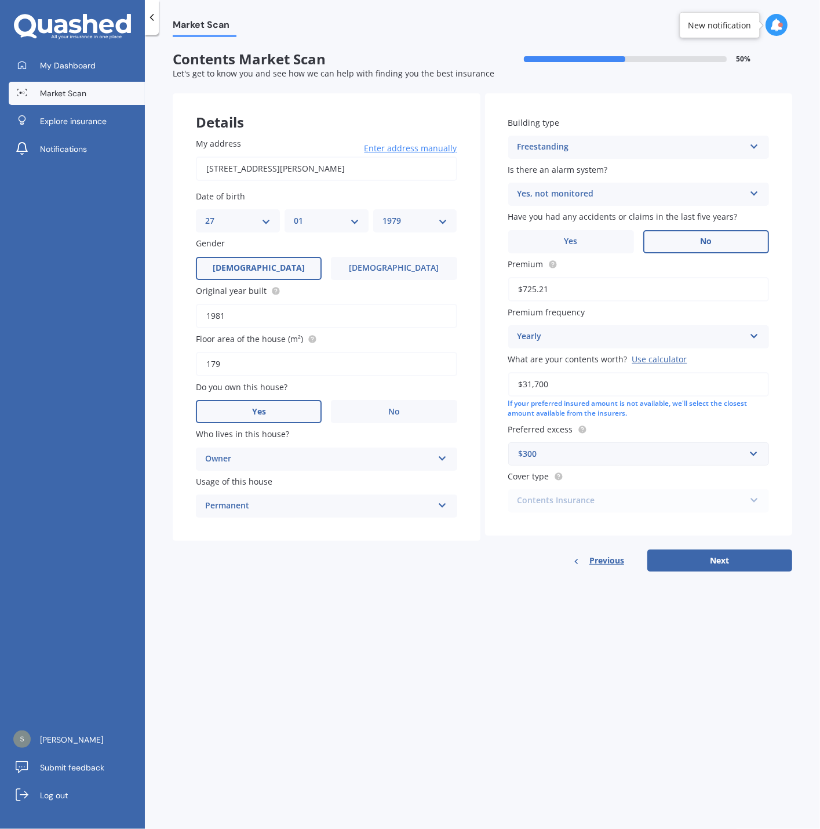
click at [721, 502] on div "Contents Insurance Contents Insurance Limited Contents" at bounding box center [638, 500] width 261 height 23
click at [714, 564] on button "Next" at bounding box center [719, 560] width 145 height 22
select select "27"
select select "01"
select select "1979"
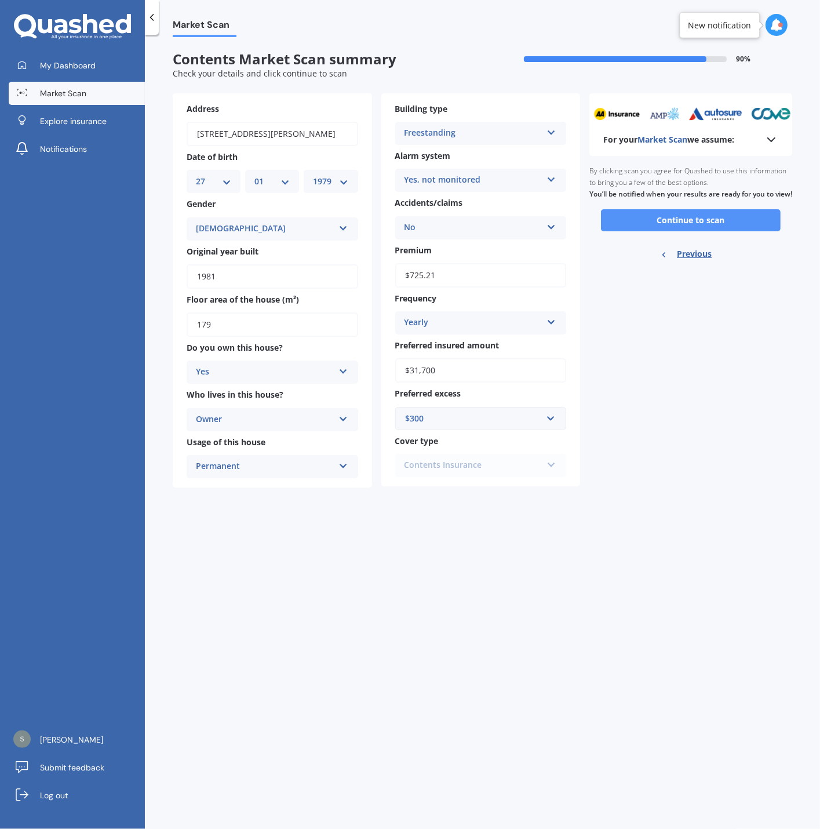
click at [708, 231] on button "Continue to scan" at bounding box center [691, 220] width 180 height 22
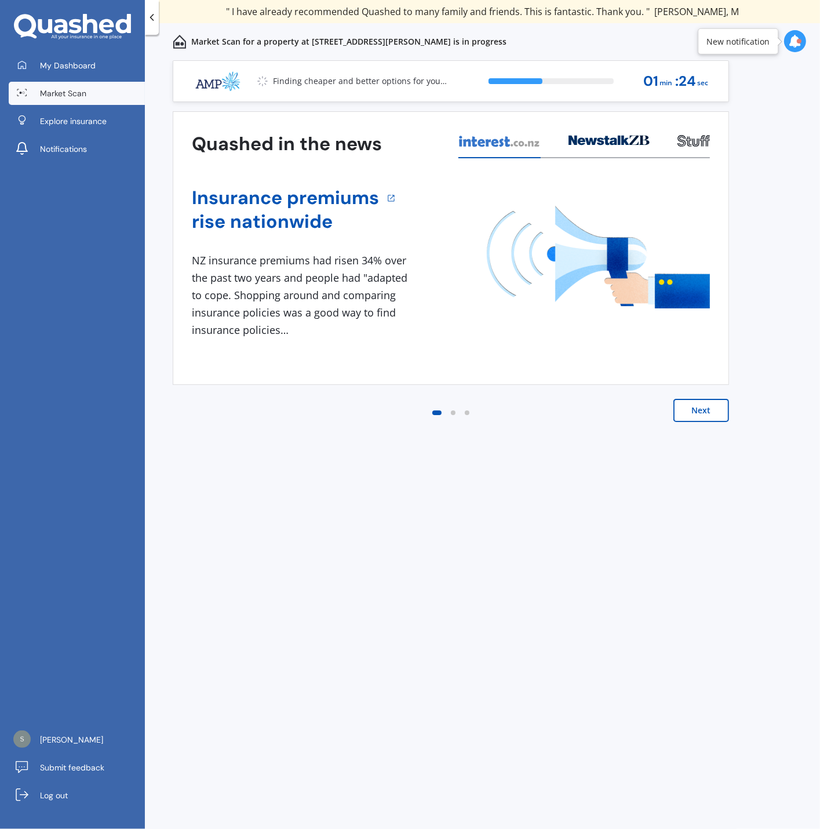
click at [707, 414] on button "Next" at bounding box center [701, 410] width 56 height 23
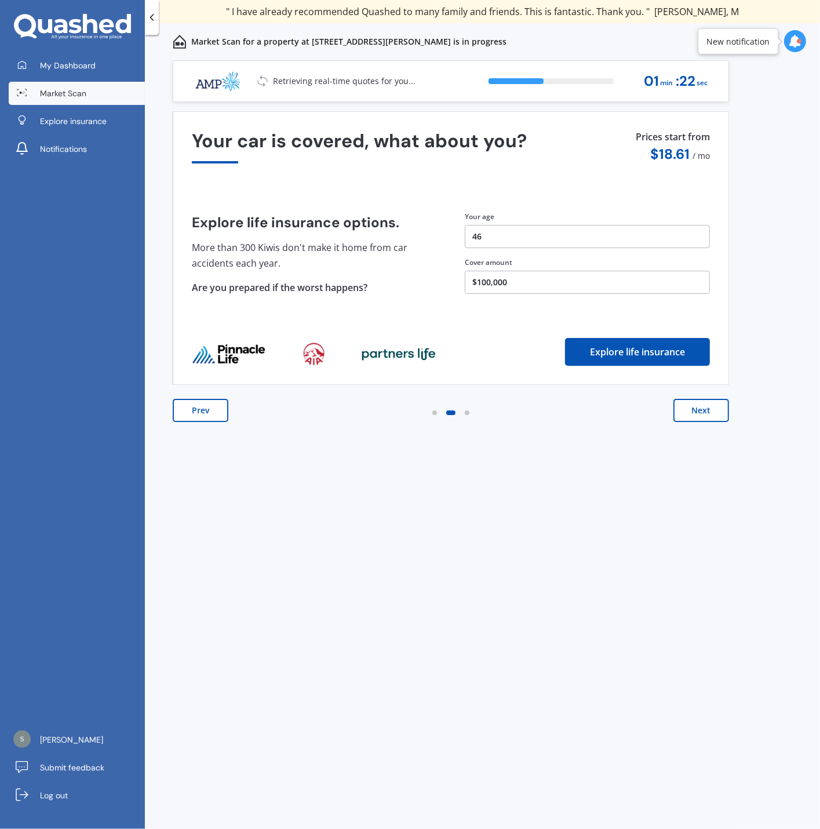
click at [707, 414] on button "Next" at bounding box center [701, 410] width 56 height 23
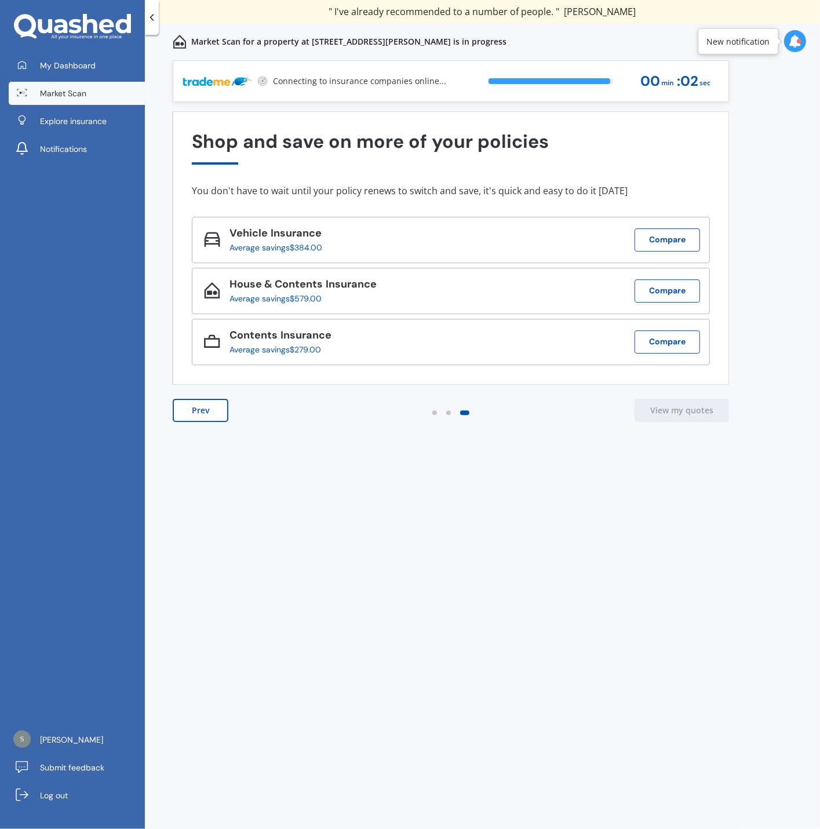
click at [94, 387] on div "My Dashboard Market Scan Explore insurance Notifications [PERSON_NAME] New Subm…" at bounding box center [72, 441] width 145 height 775
drag, startPoint x: 587, startPoint y: 25, endPoint x: 561, endPoint y: 229, distance: 205.6
click at [565, 176] on div "Previous 60,000+ Kiwis have signed up to shop and save on insurance with us " H…" at bounding box center [482, 414] width 675 height 829
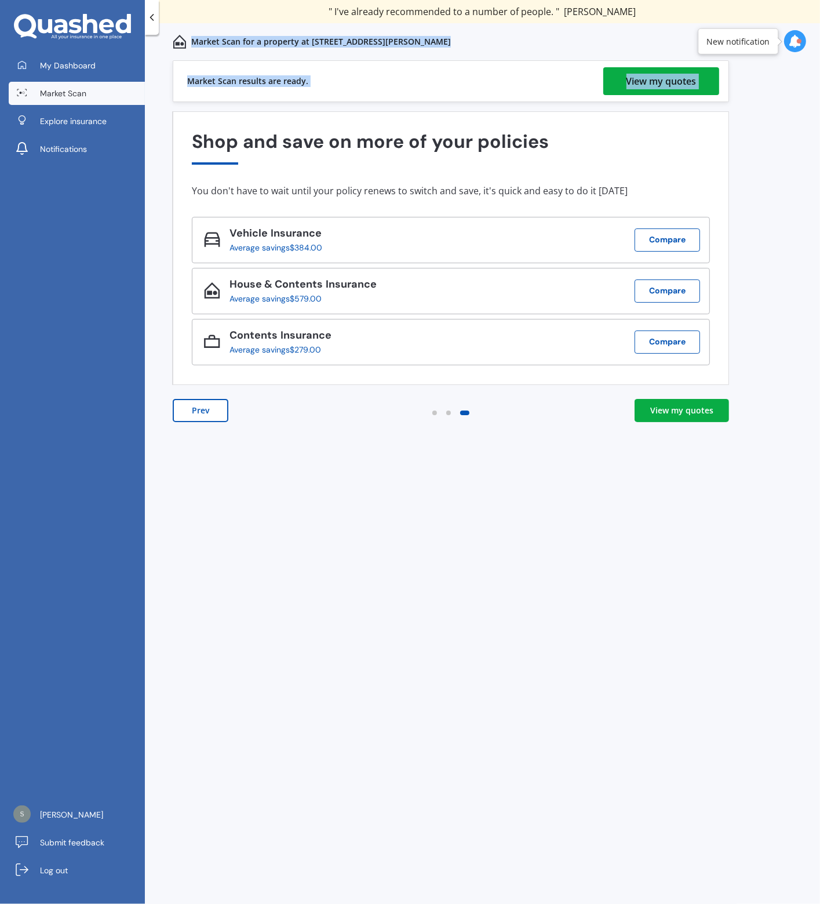
drag, startPoint x: 582, startPoint y: 199, endPoint x: 584, endPoint y: 1, distance: 198.2
click at [582, 17] on div "" Great stuff team! first time using it, and it was very clear and concise. " […" at bounding box center [482, 12] width 389 height 12
drag, startPoint x: 433, startPoint y: 54, endPoint x: 435, endPoint y: 30, distance: 25.0
click at [432, 64] on div "Previous 60,000+ Kiwis have signed up to shop and save on insurance with us " H…" at bounding box center [482, 452] width 675 height 904
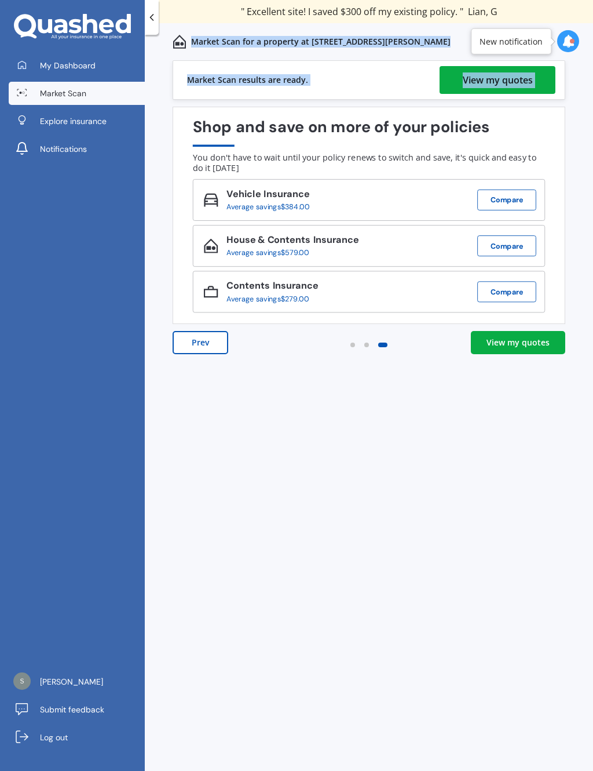
click at [529, 346] on div "View my quotes" at bounding box center [518, 343] width 63 height 12
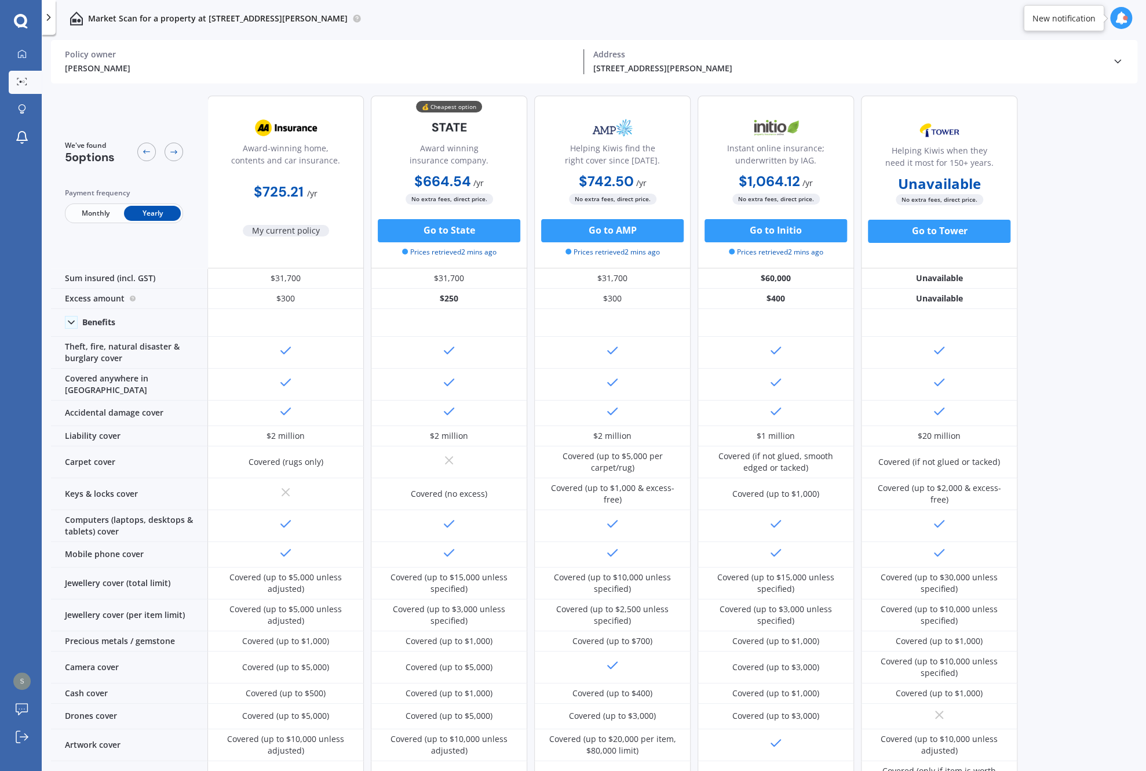
click at [789, 380] on div "We've found 5 options Payment frequency Monthly Yearly Award-winning home, cont…" at bounding box center [598, 429] width 1095 height 687
